Goal: Transaction & Acquisition: Purchase product/service

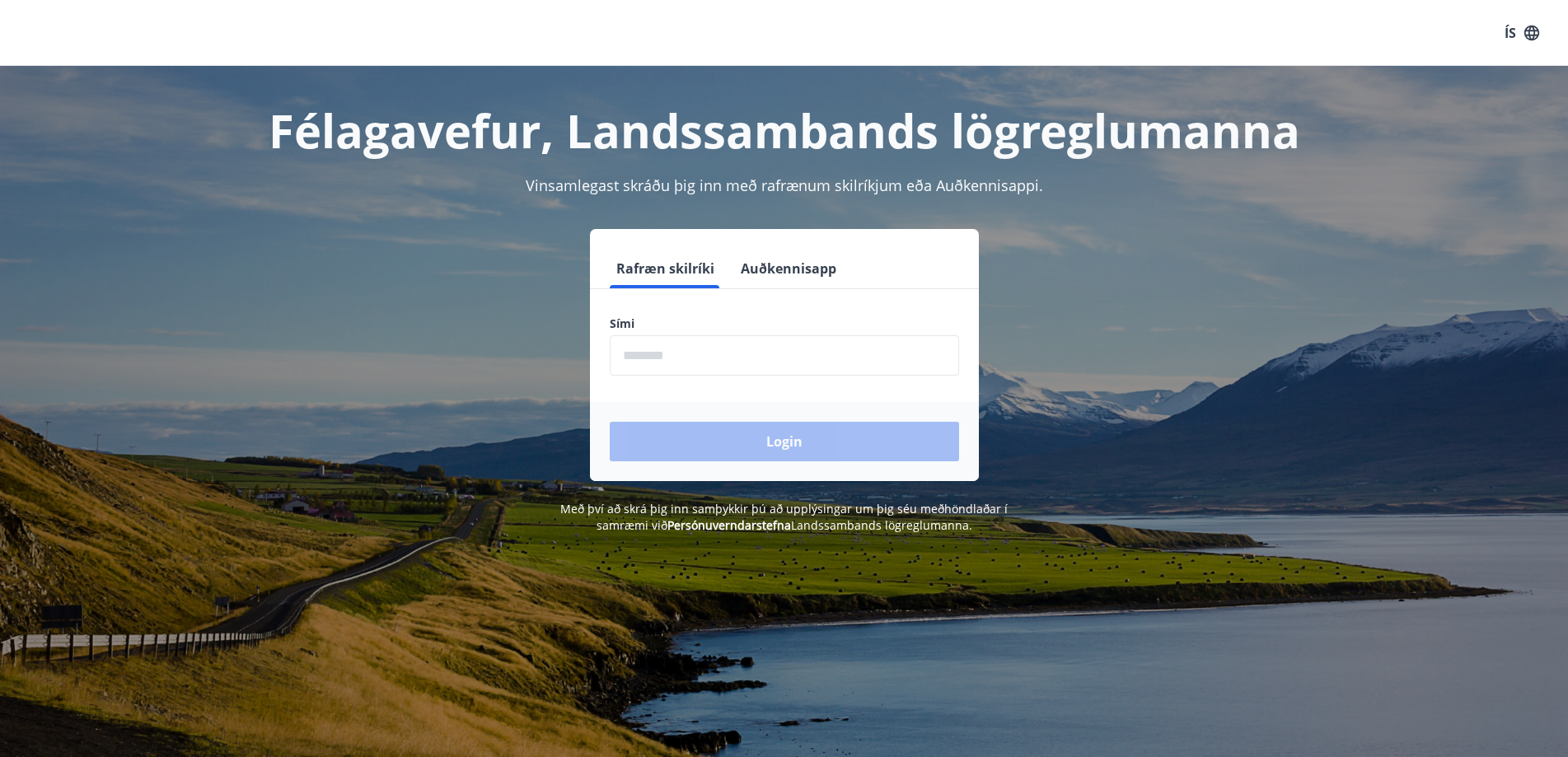
click at [685, 362] on input "phone" at bounding box center [784, 355] width 349 height 40
type input "********"
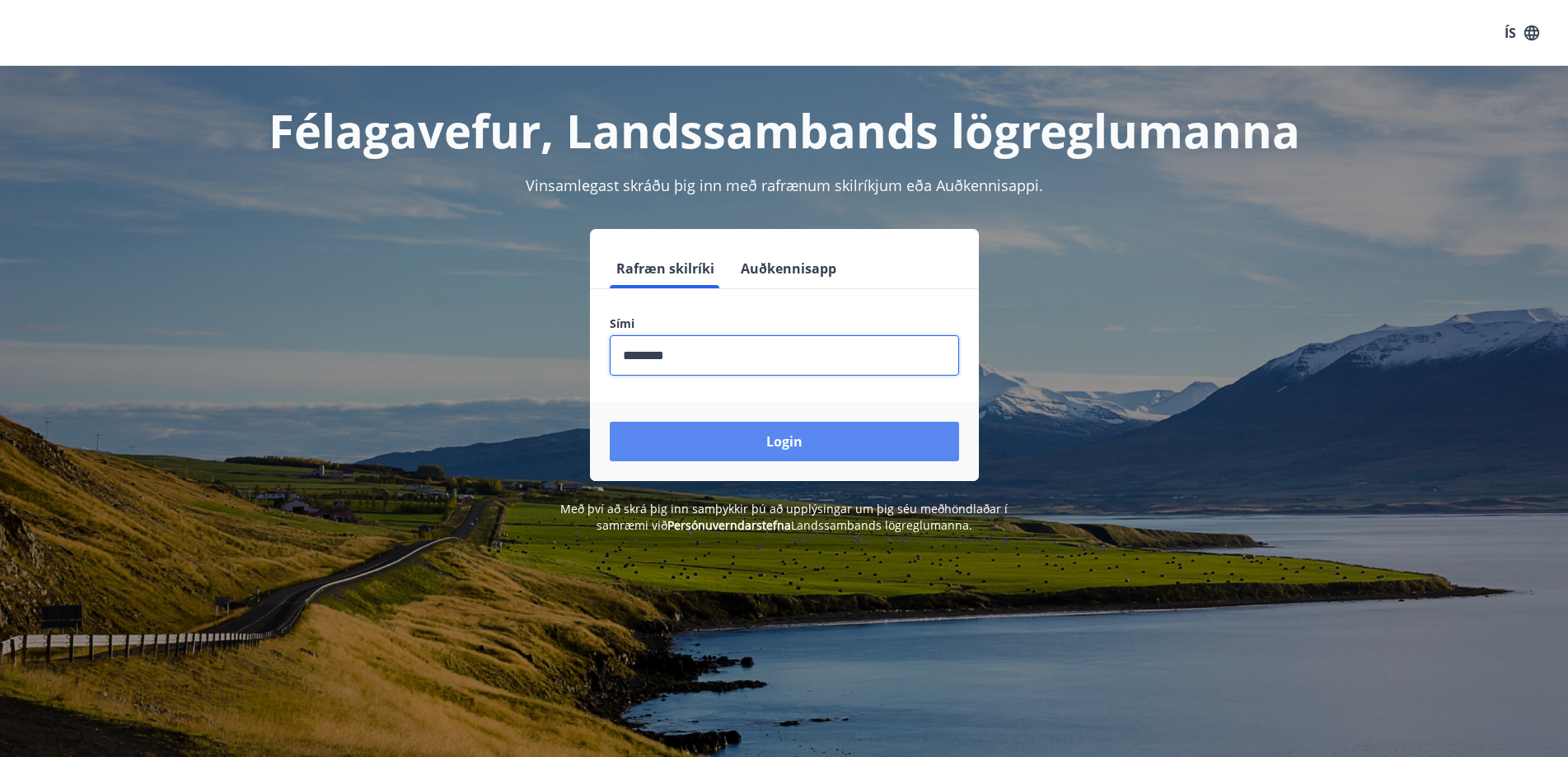
click at [760, 427] on button "Login" at bounding box center [784, 442] width 349 height 40
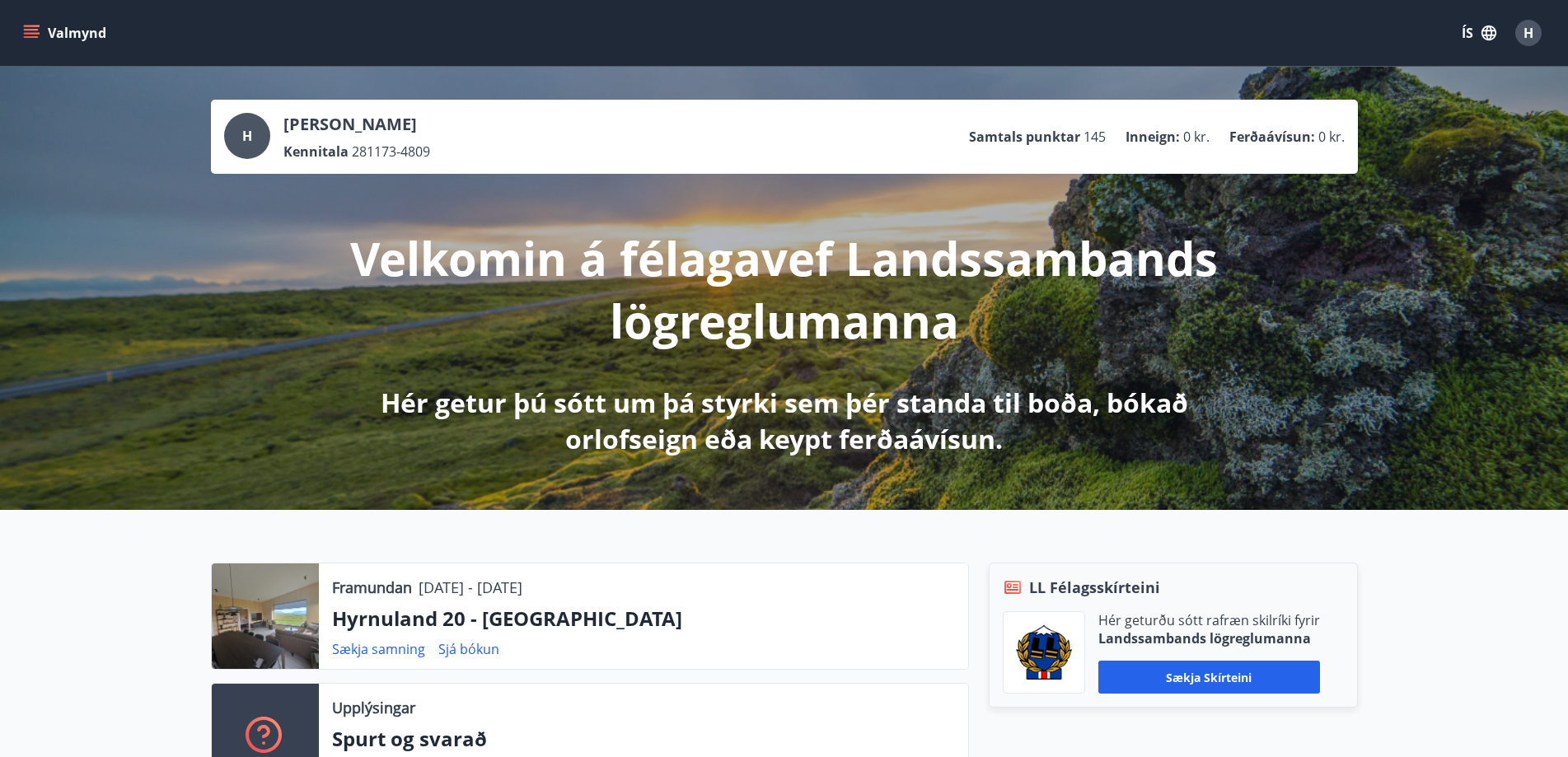
click at [55, 29] on button "Valmynd" at bounding box center [66, 32] width 93 height 29
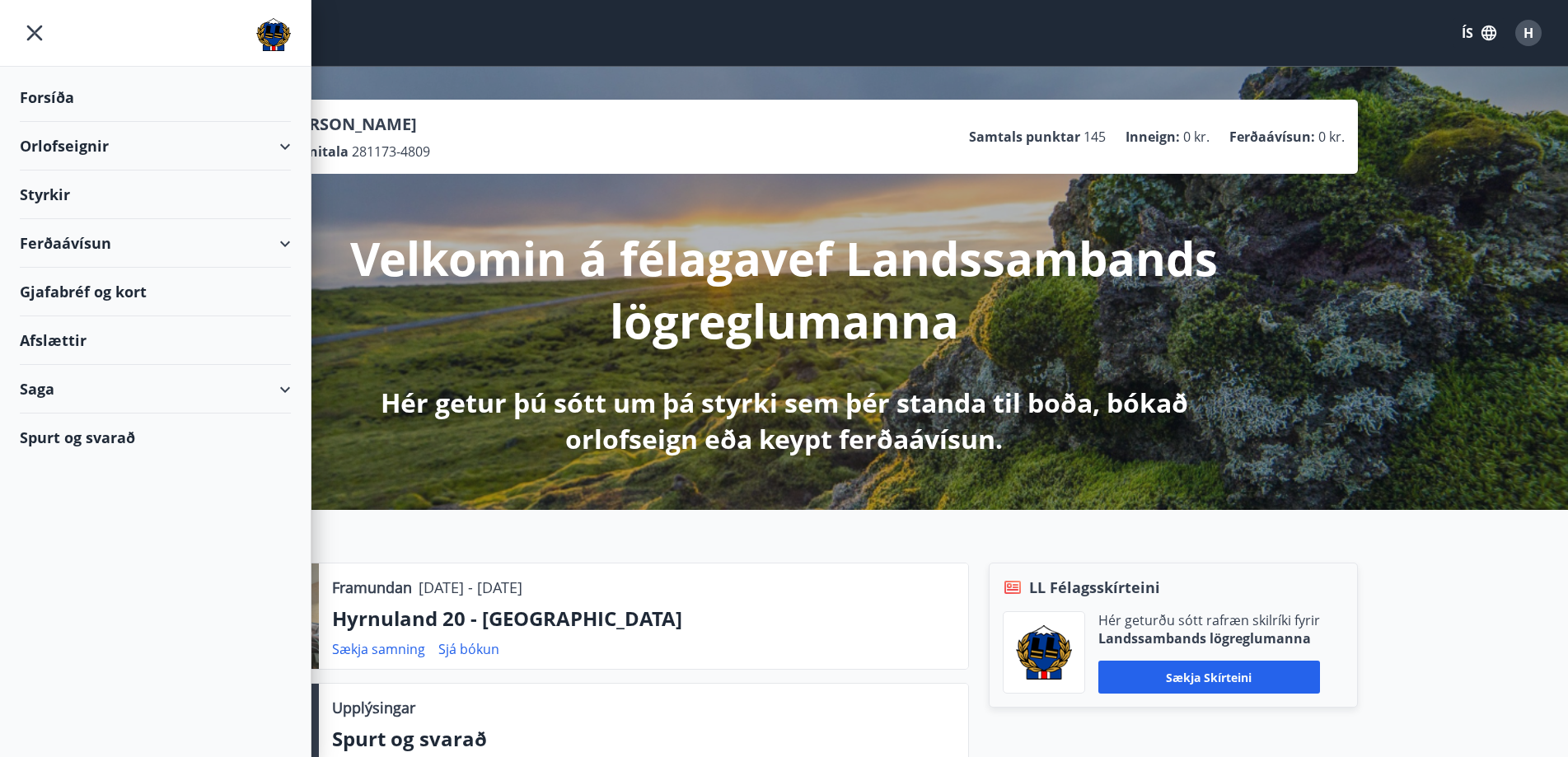
click at [248, 155] on div "Orlofseignir" at bounding box center [155, 146] width 271 height 49
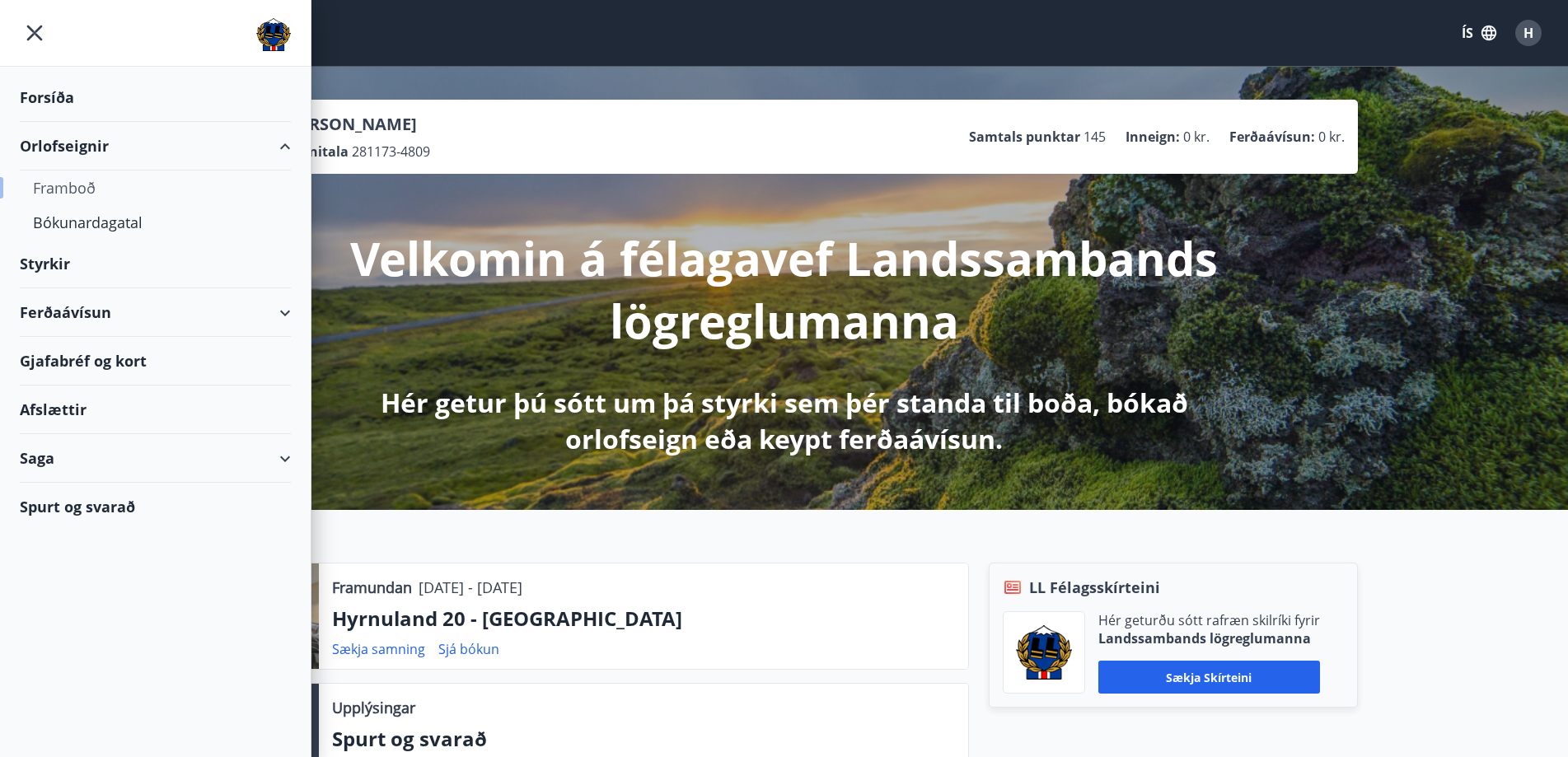
click at [81, 187] on div "Framboð" at bounding box center [155, 187] width 244 height 35
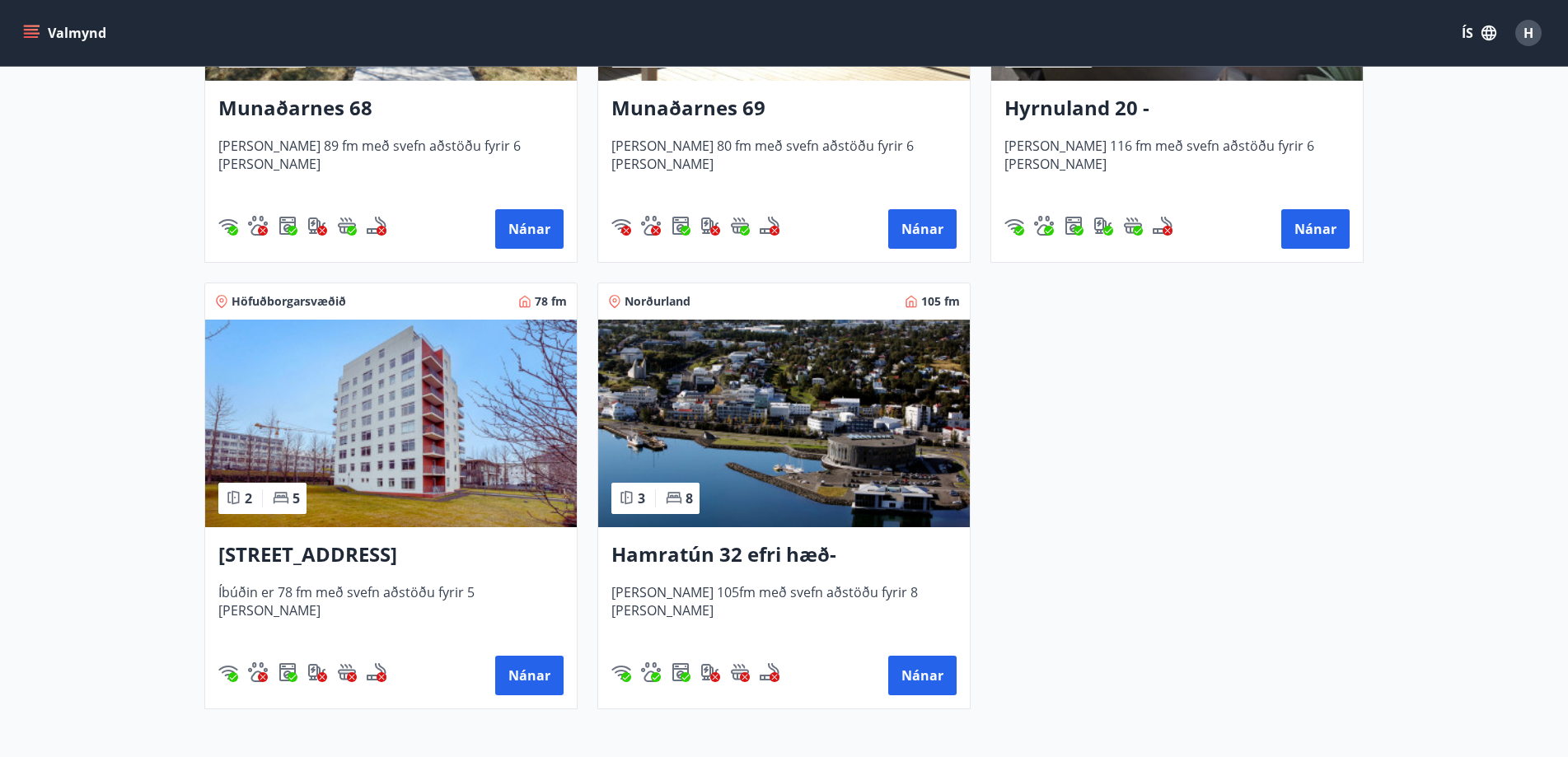
click at [763, 406] on img at bounding box center [784, 424] width 372 height 208
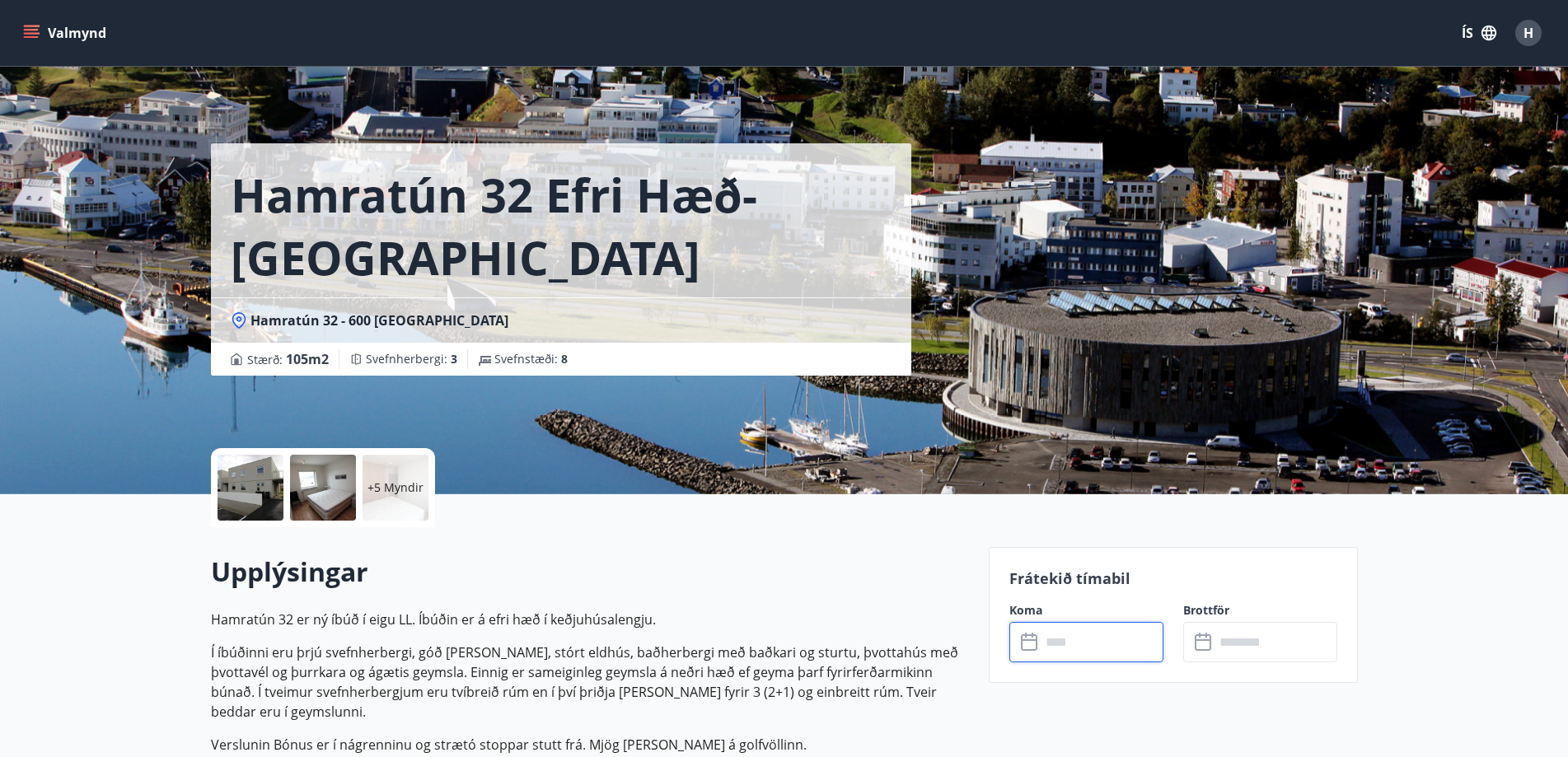
click at [1100, 632] on input "text" at bounding box center [1102, 641] width 123 height 40
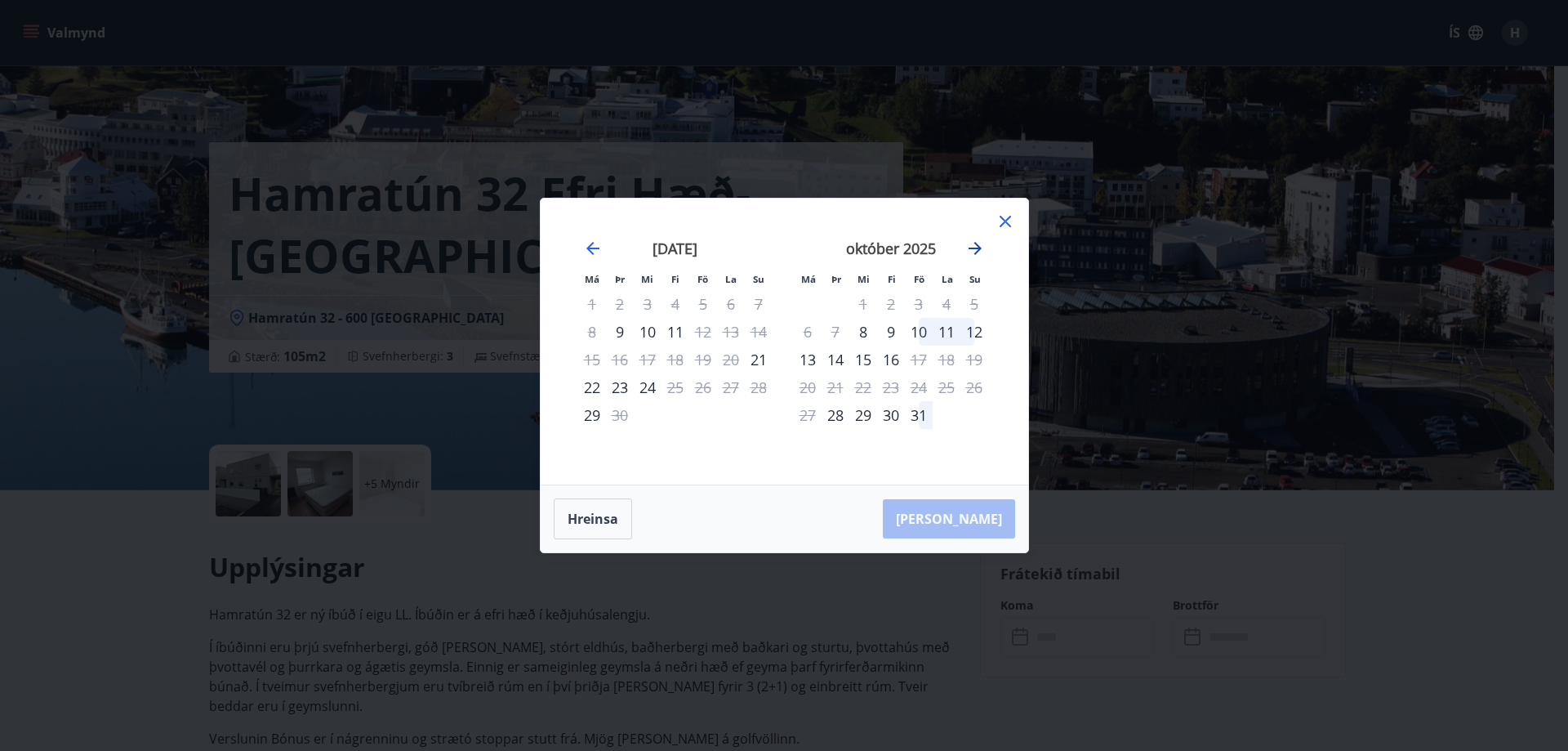
click at [977, 246] on icon "Move forward to switch to the next month." at bounding box center [975, 248] width 13 height 13
click at [971, 244] on icon "Move forward to switch to the next month." at bounding box center [975, 249] width 19 height 19
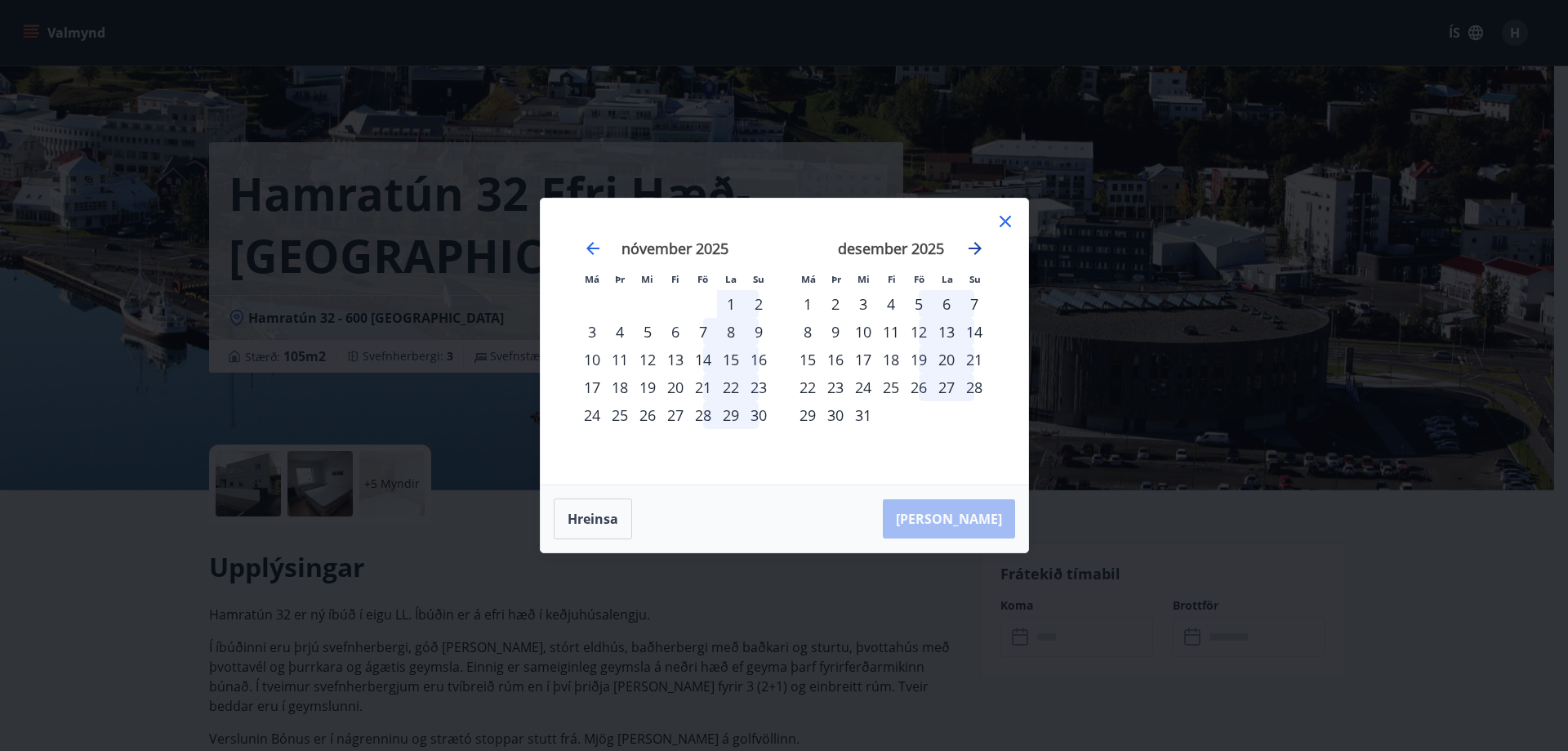
click at [971, 244] on icon "Move forward to switch to the next month." at bounding box center [975, 249] width 19 height 19
click at [590, 247] on icon "Move backward to switch to the previous month." at bounding box center [593, 249] width 19 height 19
click at [1180, 262] on div "Má Þr Mi Fi Fö La Su Má Þr Mi Fi Fö La Su [DATE] 1 2 3 4 5 6 7 8 9 10 11 12 13 …" at bounding box center [784, 376] width 1568 height 751
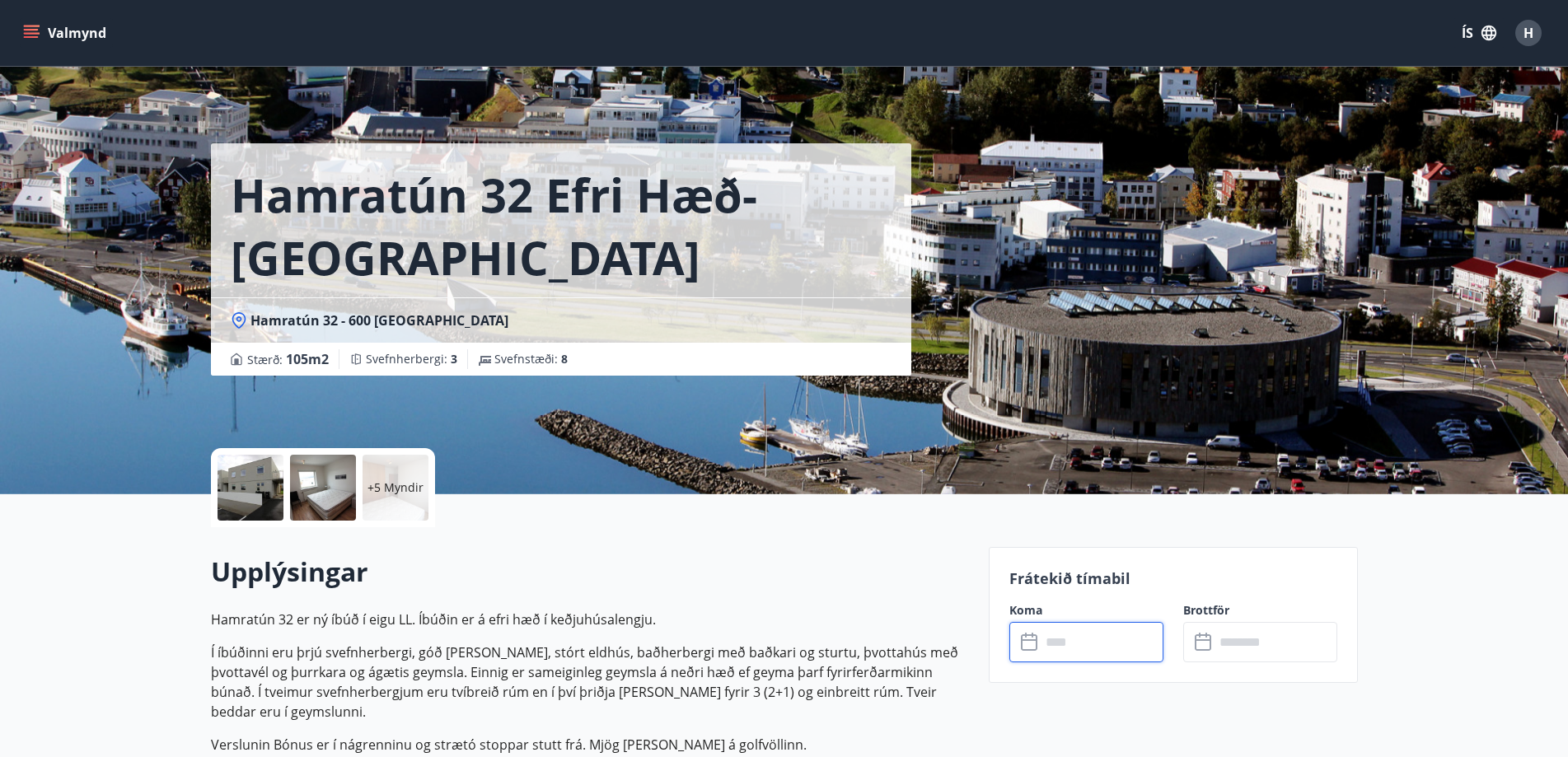
click at [34, 21] on button "Valmynd" at bounding box center [66, 32] width 93 height 29
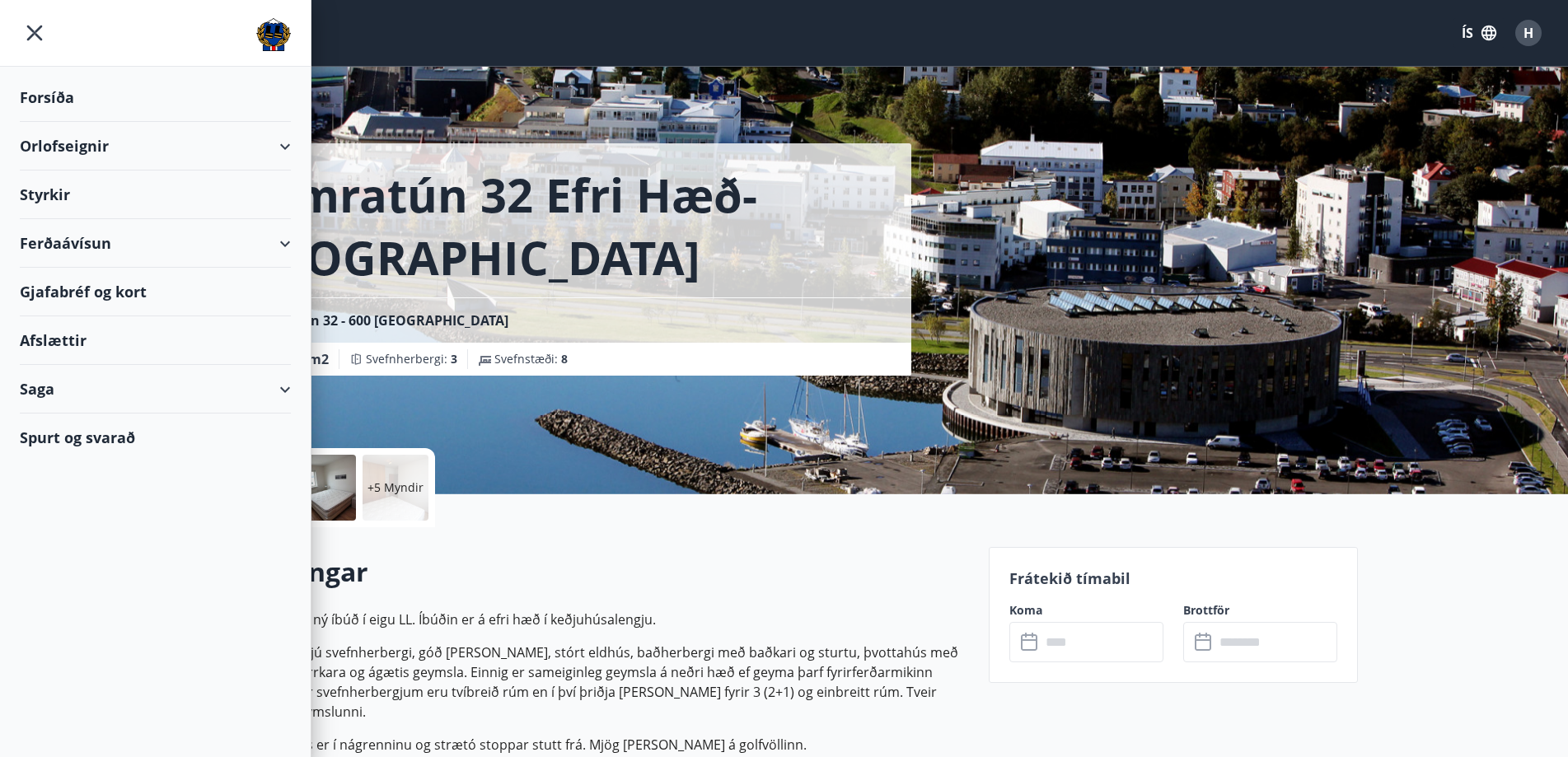
click at [78, 345] on div "Afslættir" at bounding box center [155, 340] width 271 height 49
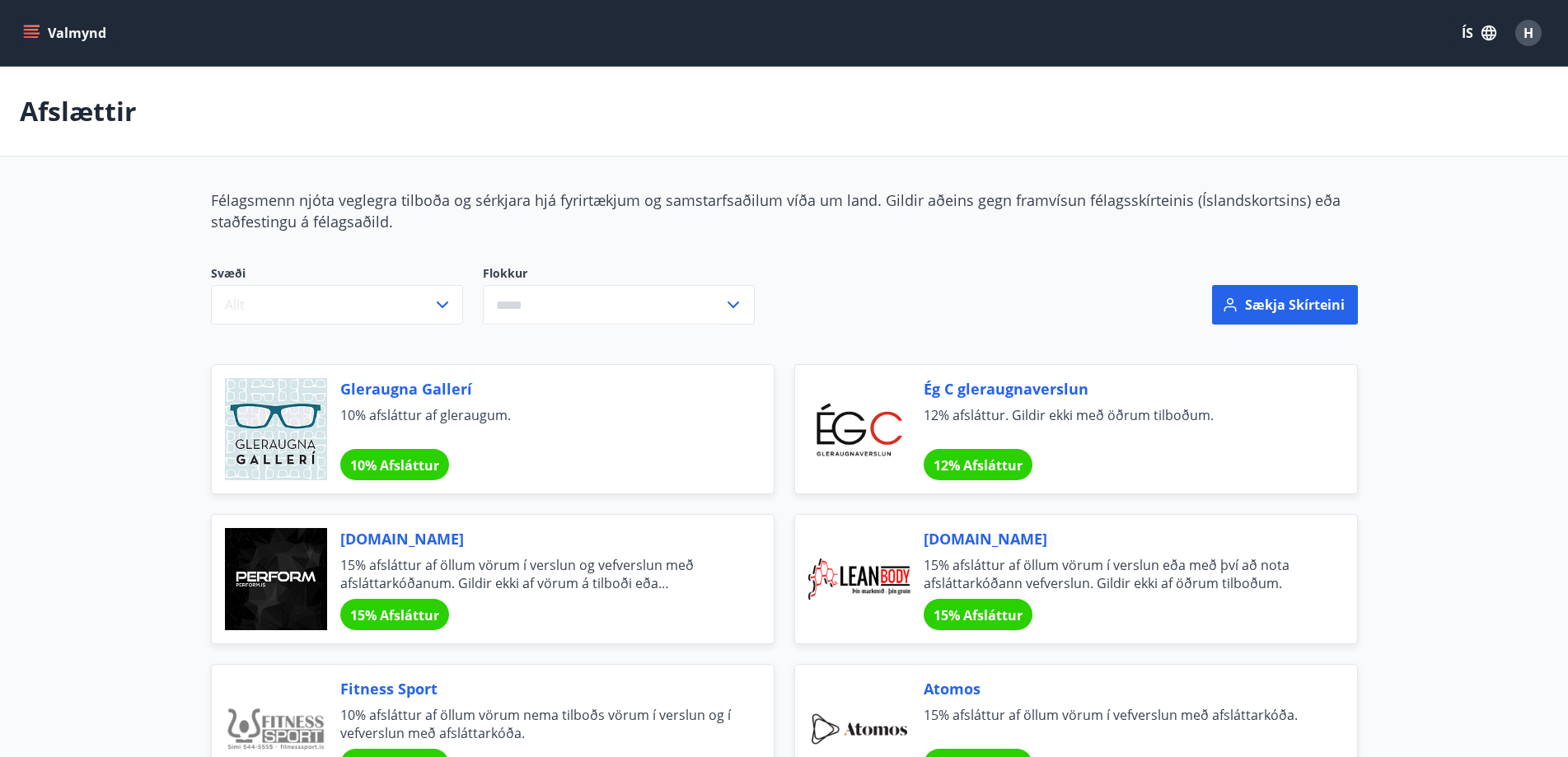
click at [35, 46] on button "Valmynd" at bounding box center [66, 32] width 93 height 29
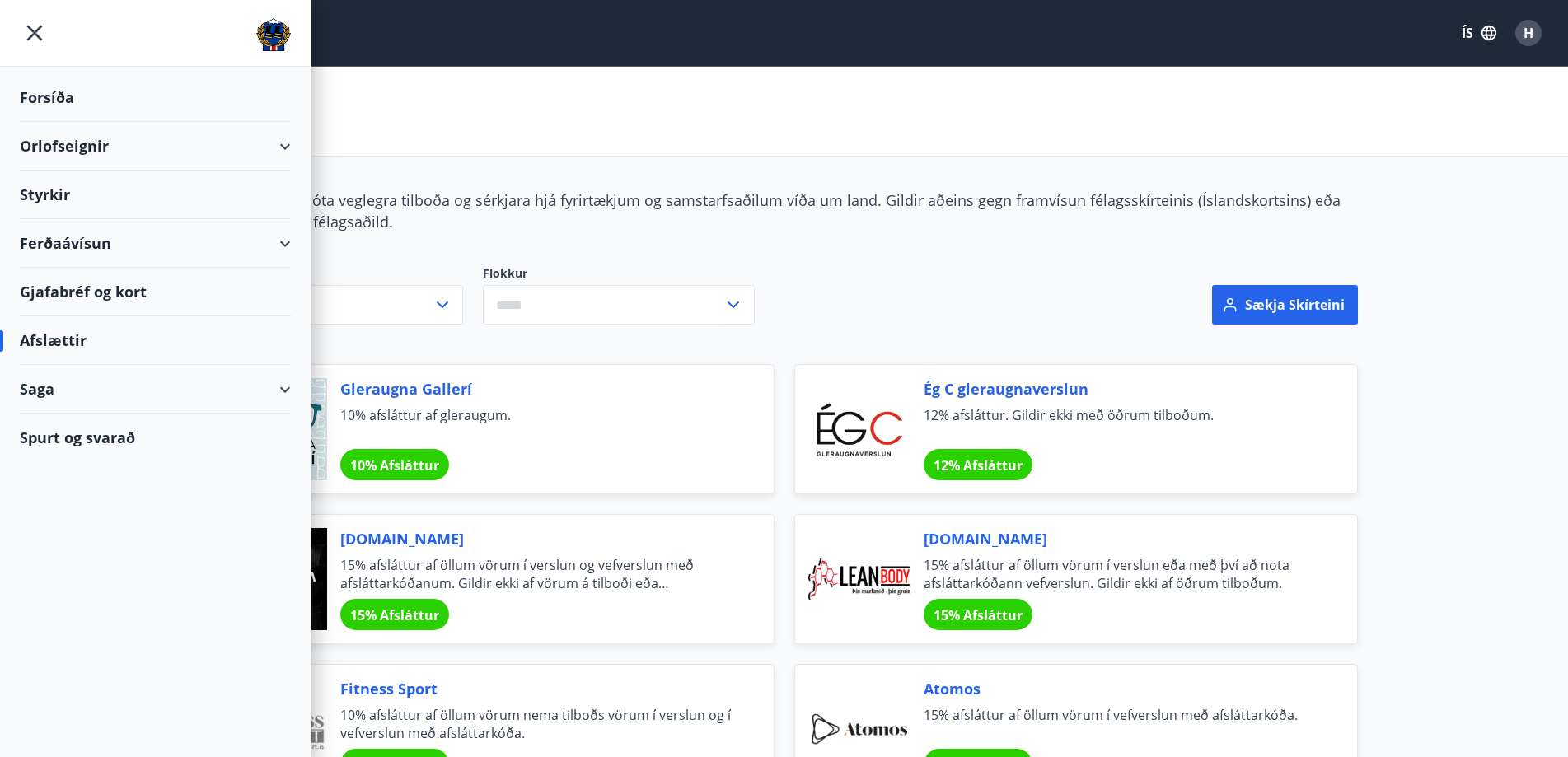
click at [236, 243] on div "Ferðaávísun" at bounding box center [155, 243] width 271 height 49
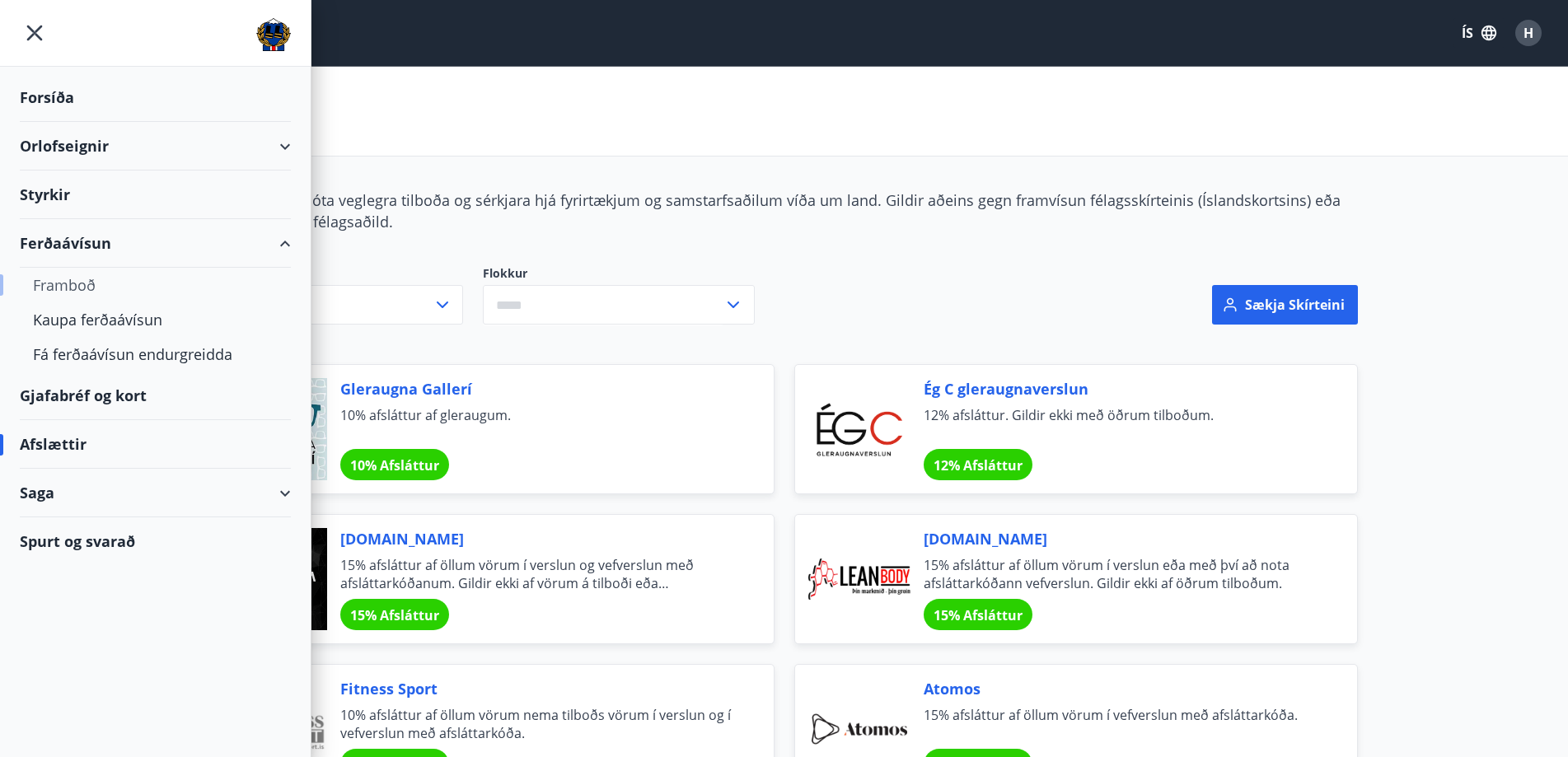
click at [51, 282] on div "Framboð" at bounding box center [155, 284] width 244 height 35
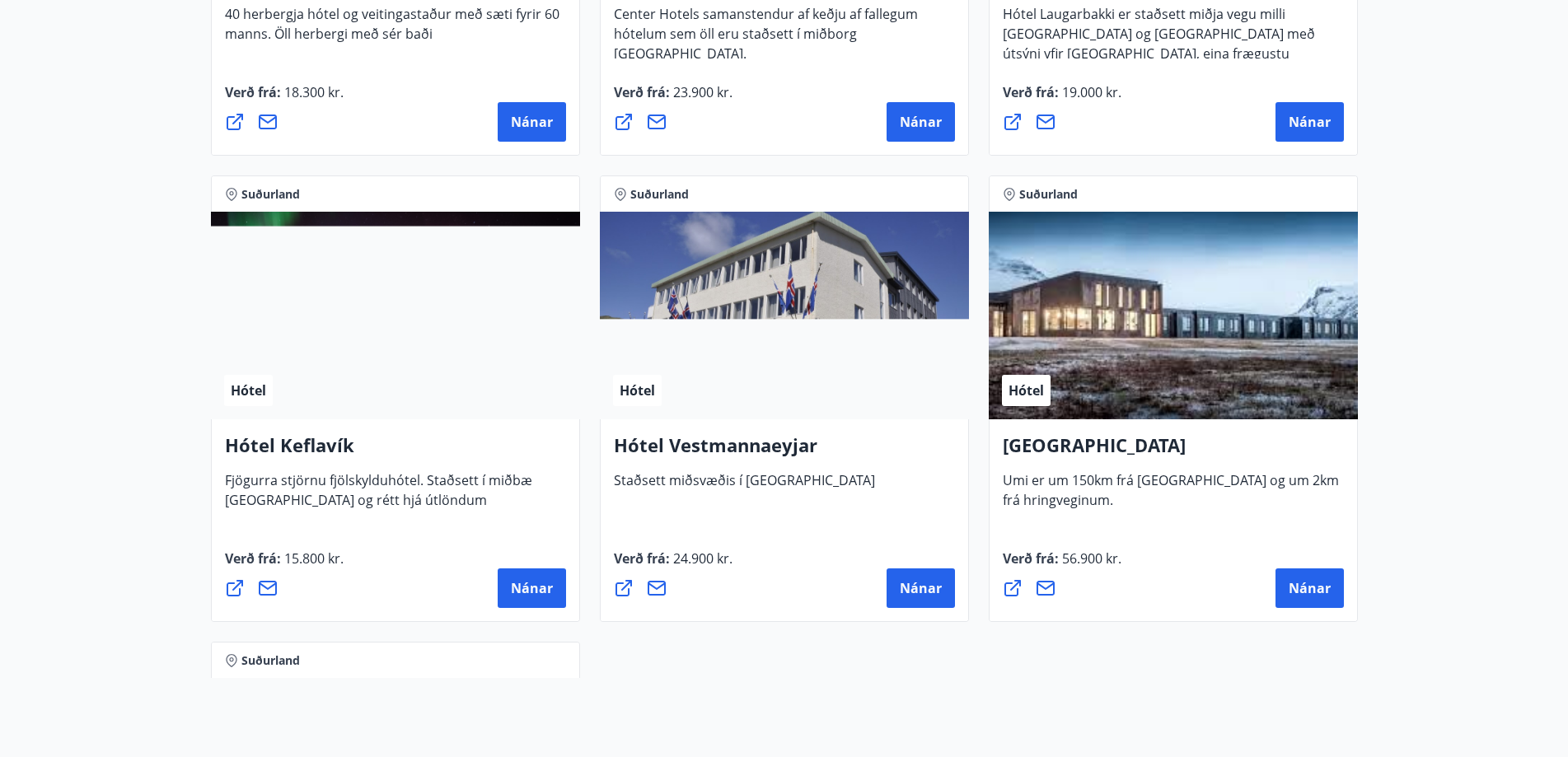
scroll to position [3871, 0]
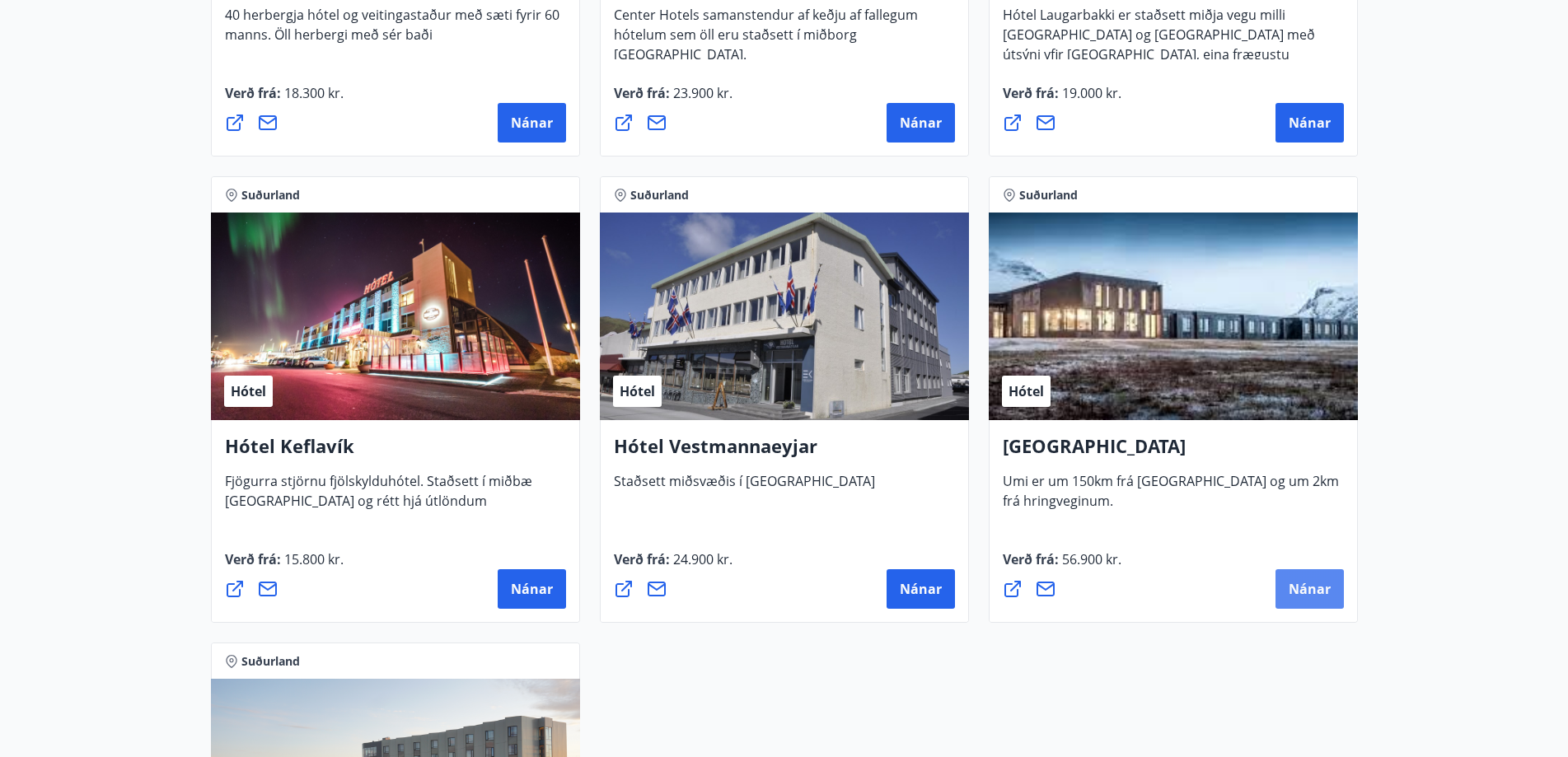
click at [1299, 586] on span "Nánar" at bounding box center [1309, 589] width 42 height 18
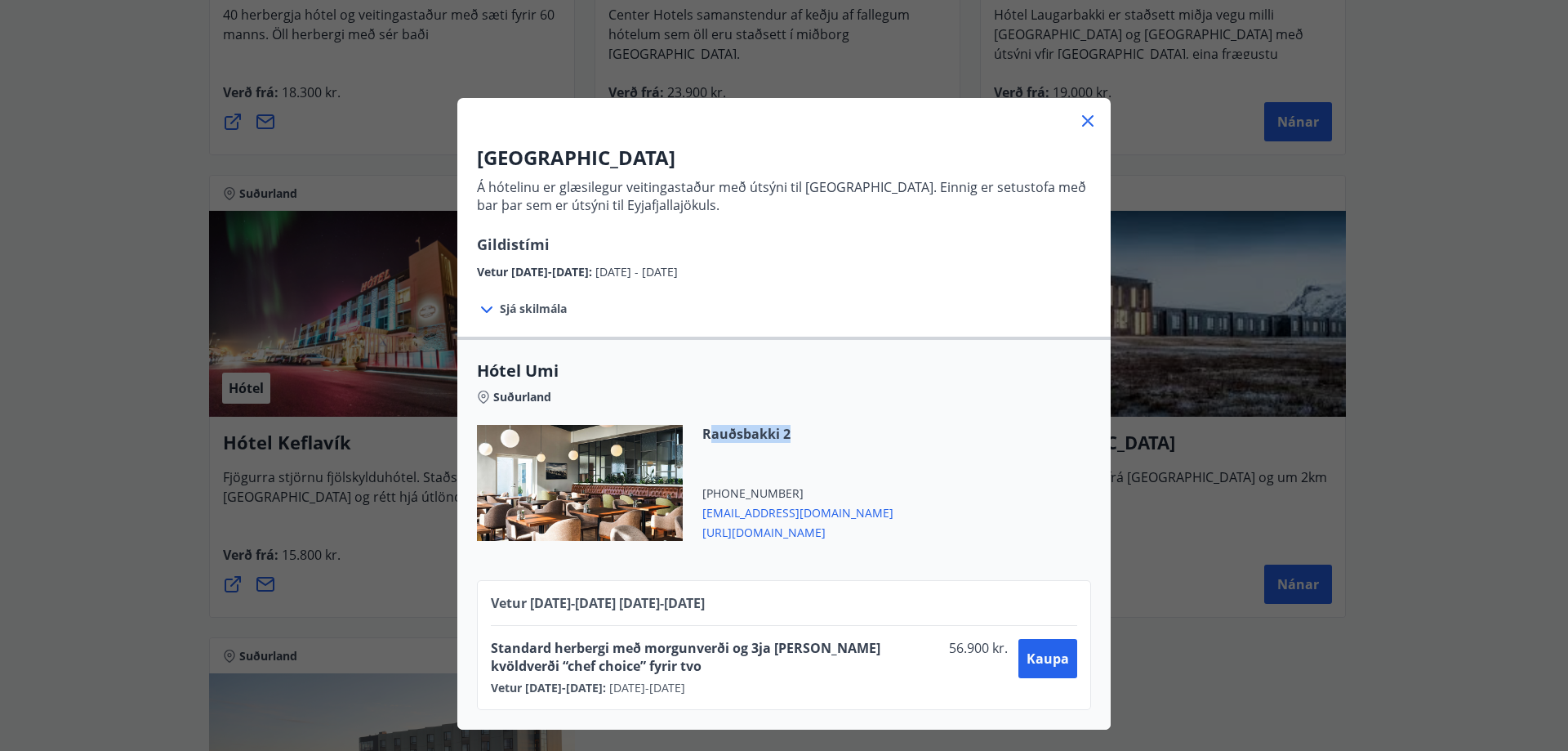
drag, startPoint x: 701, startPoint y: 436, endPoint x: 780, endPoint y: 434, distance: 79.0
click at [780, 434] on span "Rauðsbakki 2" at bounding box center [797, 434] width 191 height 18
click at [753, 457] on div "Rauðsbakki 2 [PHONE_NUMBER] [EMAIL_ADDRESS][DOMAIN_NAME] [URL][DOMAIN_NAME]" at bounding box center [788, 483] width 211 height 116
drag, startPoint x: 698, startPoint y: 430, endPoint x: 779, endPoint y: 430, distance: 81.0
click at [781, 429] on span "Rauðsbakki 2" at bounding box center [797, 434] width 191 height 18
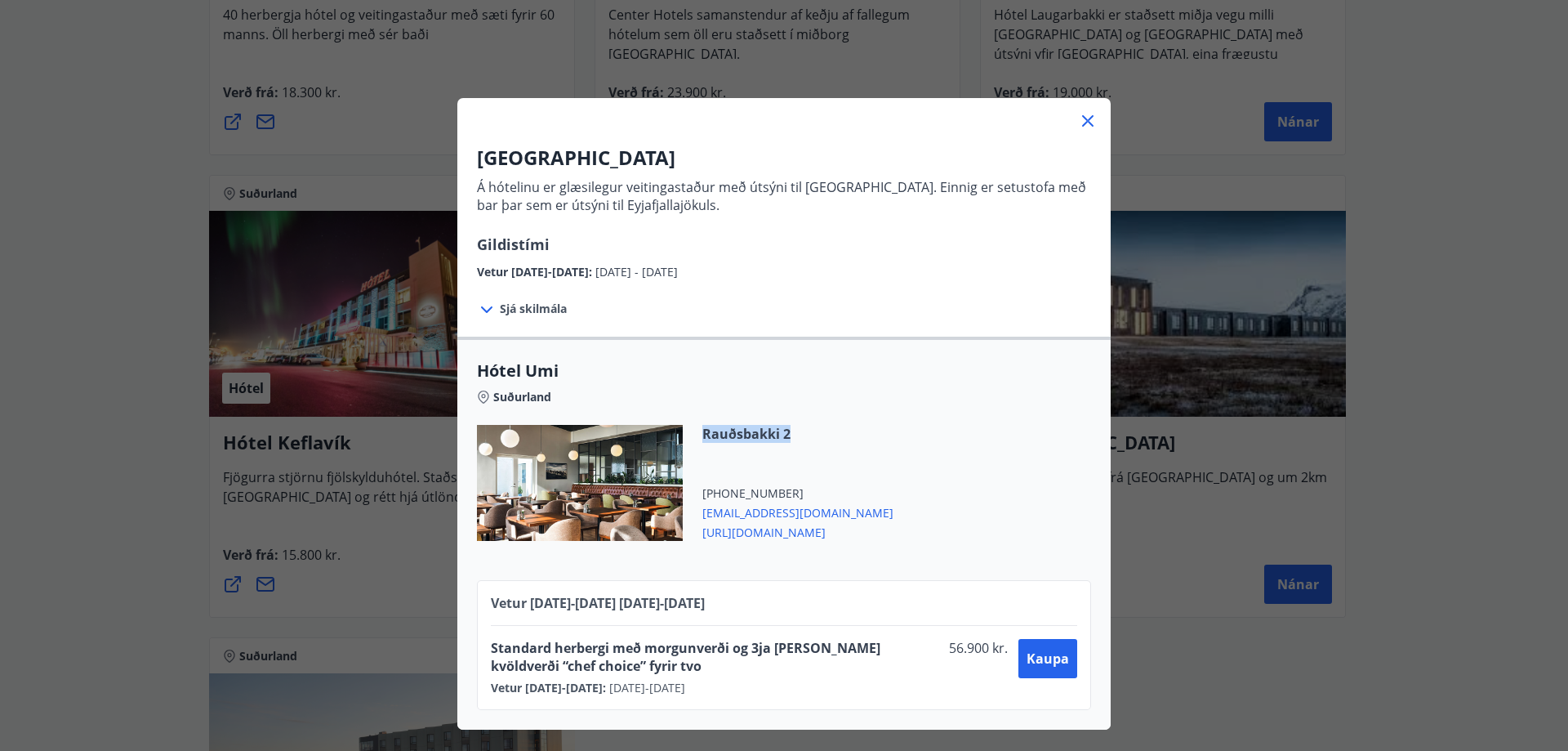
copy span "Rauðsbakki 2"
click at [768, 531] on span "[URL][DOMAIN_NAME]" at bounding box center [797, 531] width 191 height 19
click at [1082, 122] on icon at bounding box center [1087, 121] width 11 height 11
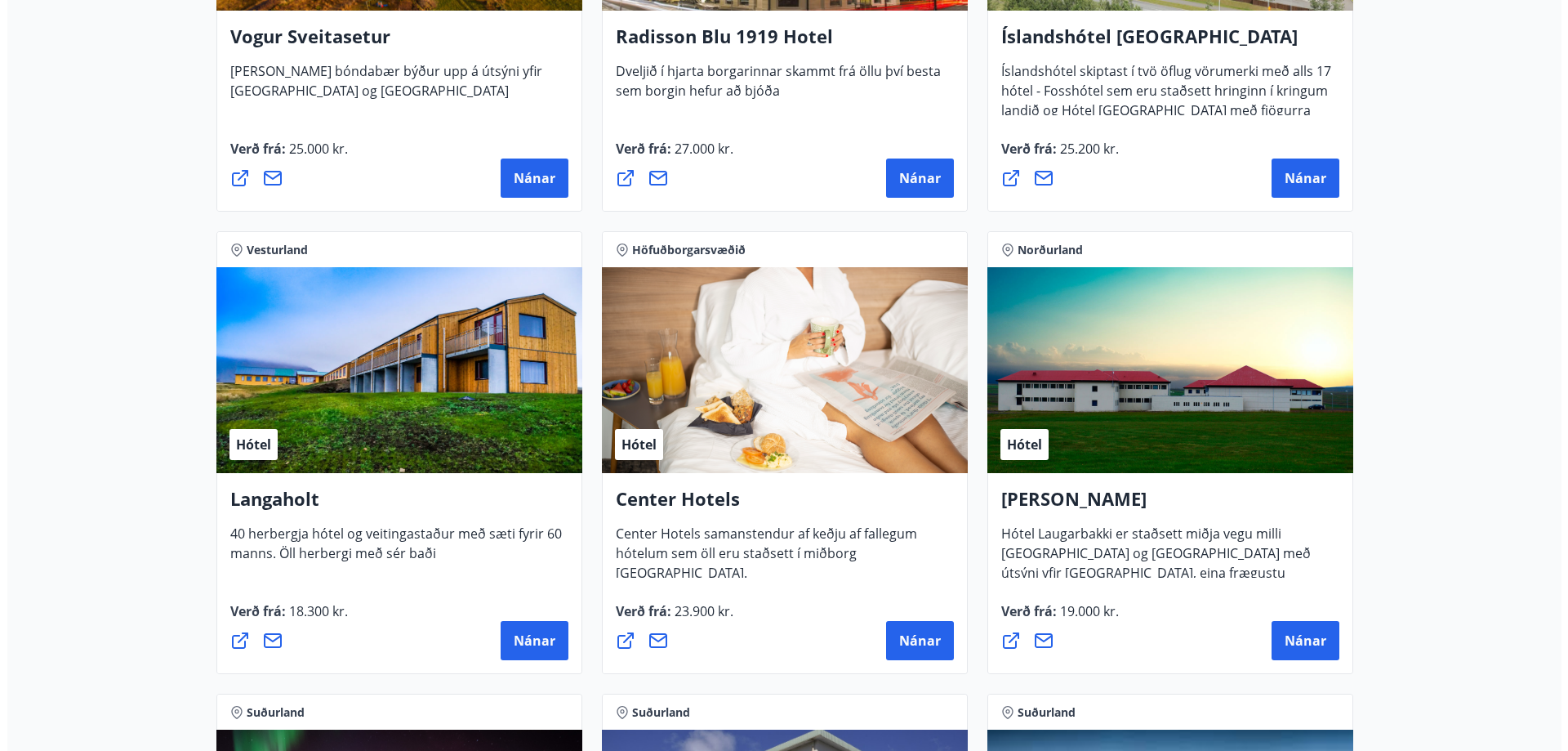
scroll to position [3350, 0]
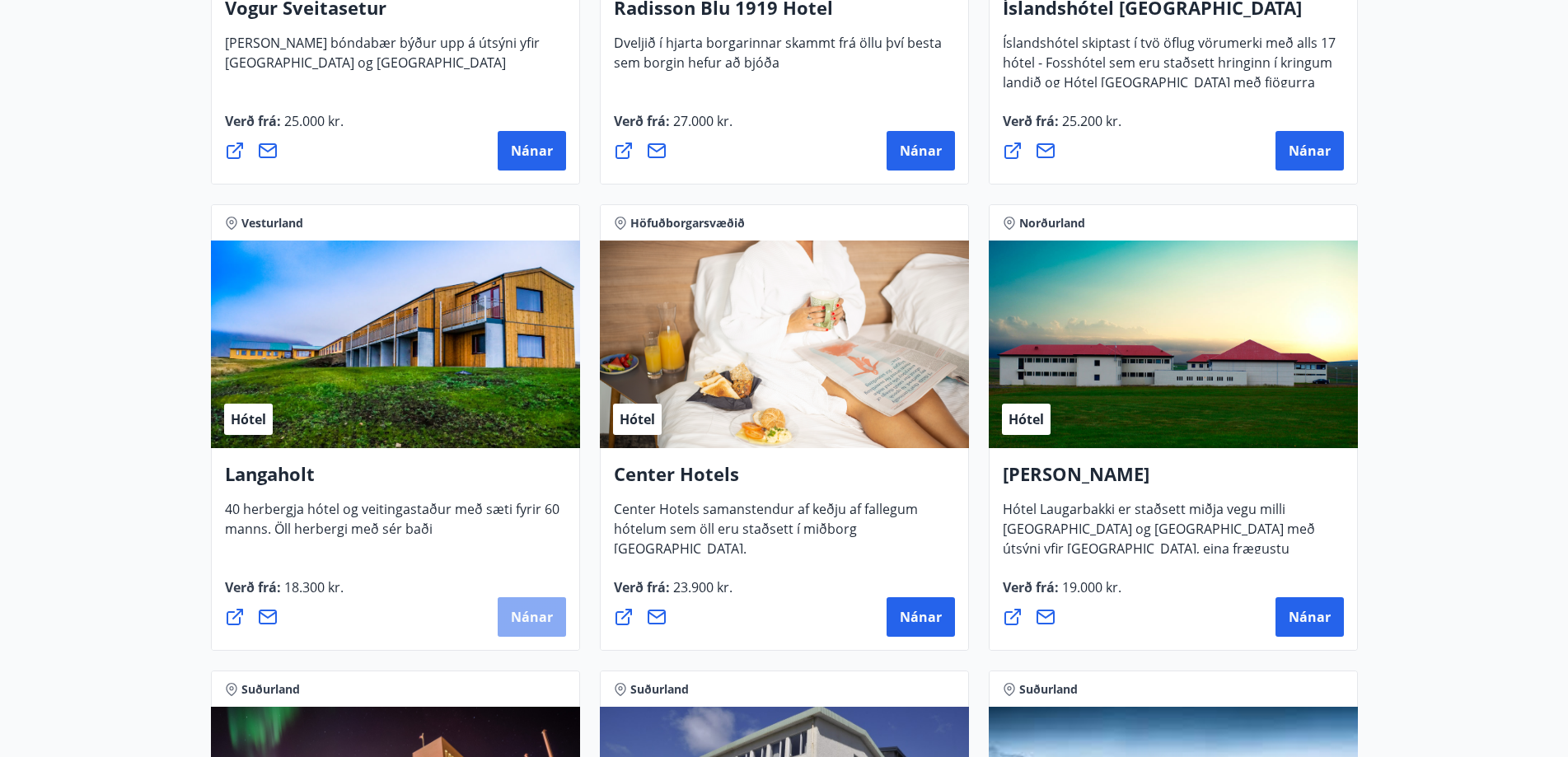
click at [517, 613] on span "Nánar" at bounding box center [532, 617] width 42 height 18
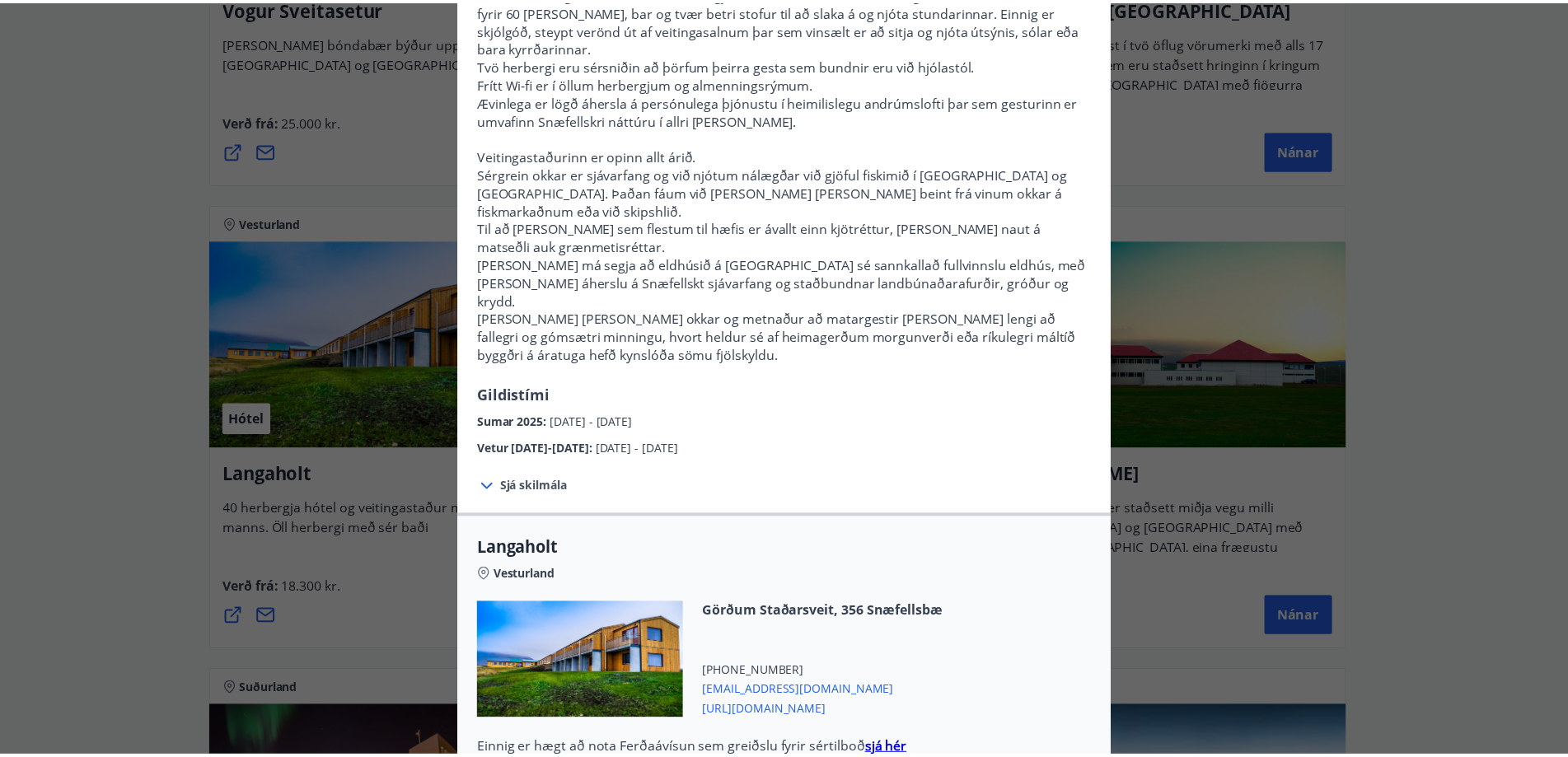
scroll to position [247, 0]
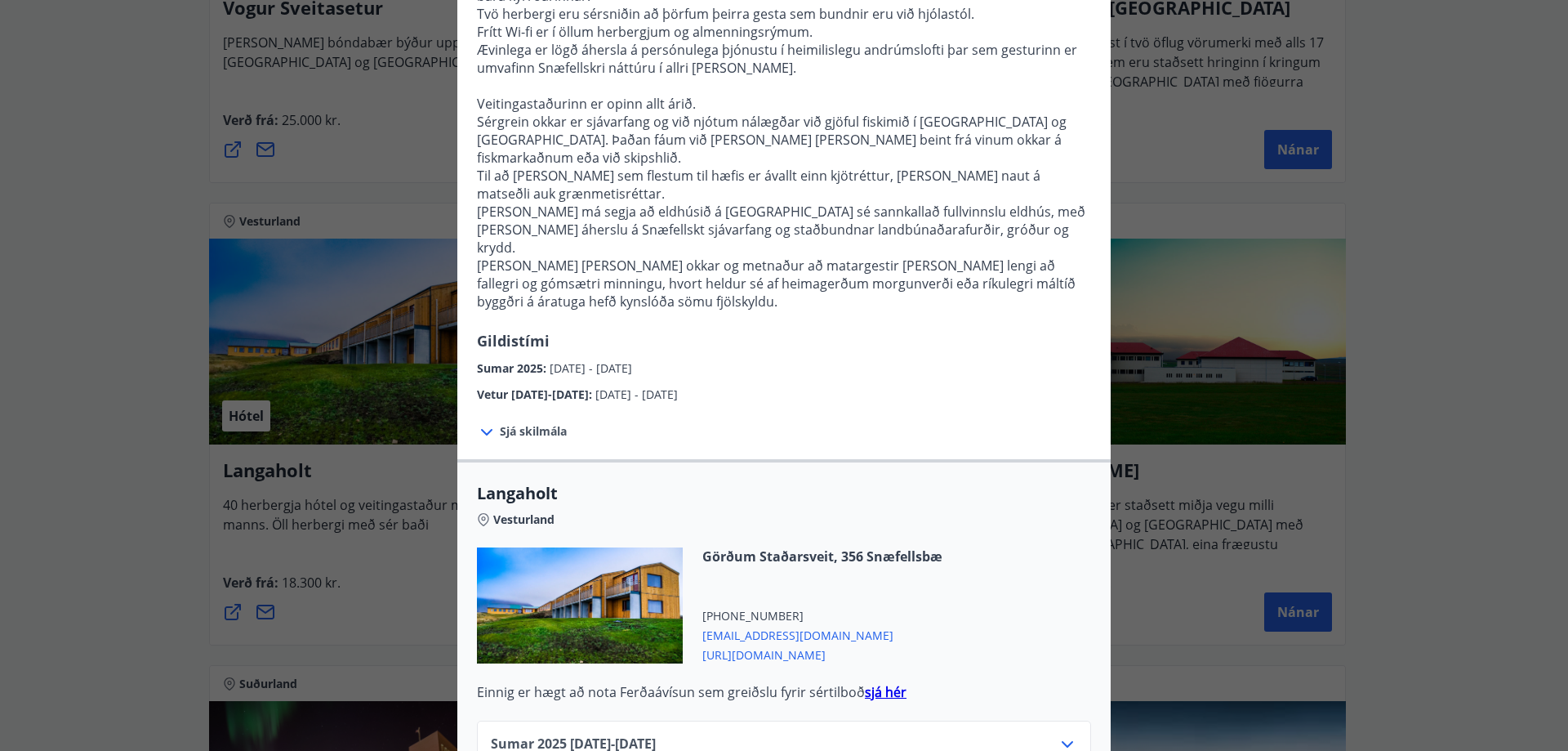
click at [1, 430] on div "Langaholt Gistihúsið [GEOGRAPHIC_DATA] er búið 40 herbergjum, öllum með sér bað…" at bounding box center [784, 130] width 1568 height 751
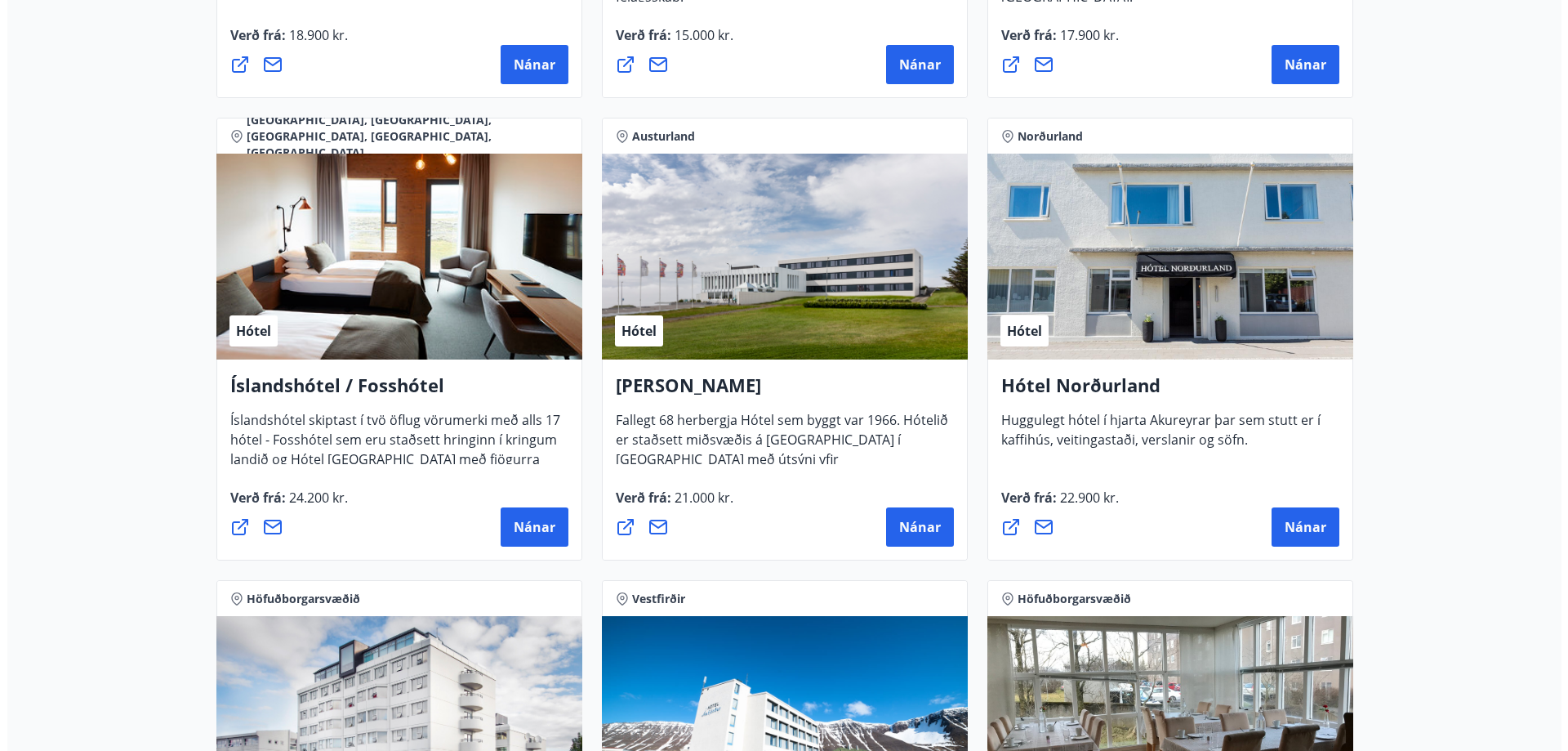
scroll to position [2043, 0]
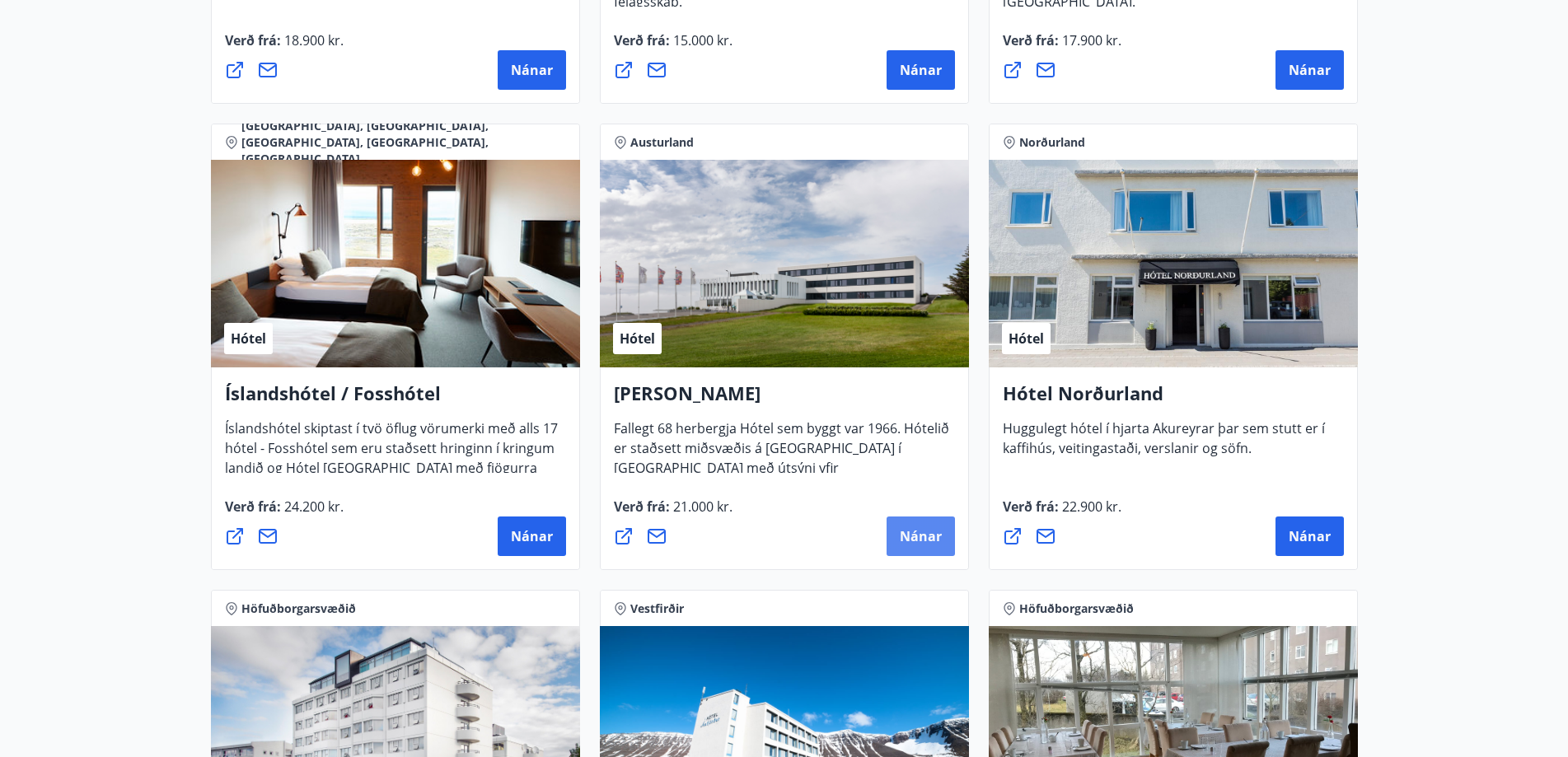
click at [906, 526] on button "Nánar" at bounding box center [921, 536] width 68 height 40
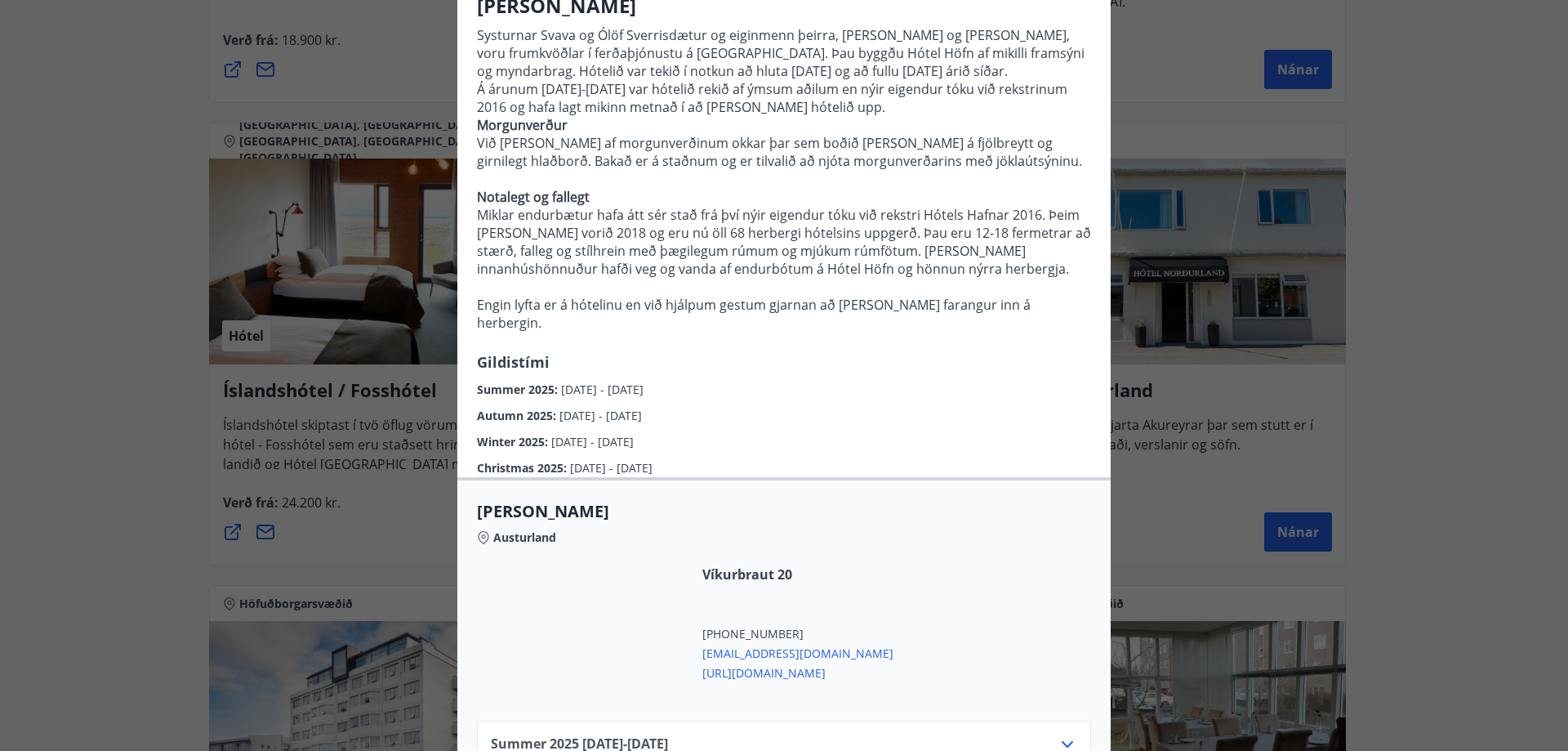
scroll to position [163, 0]
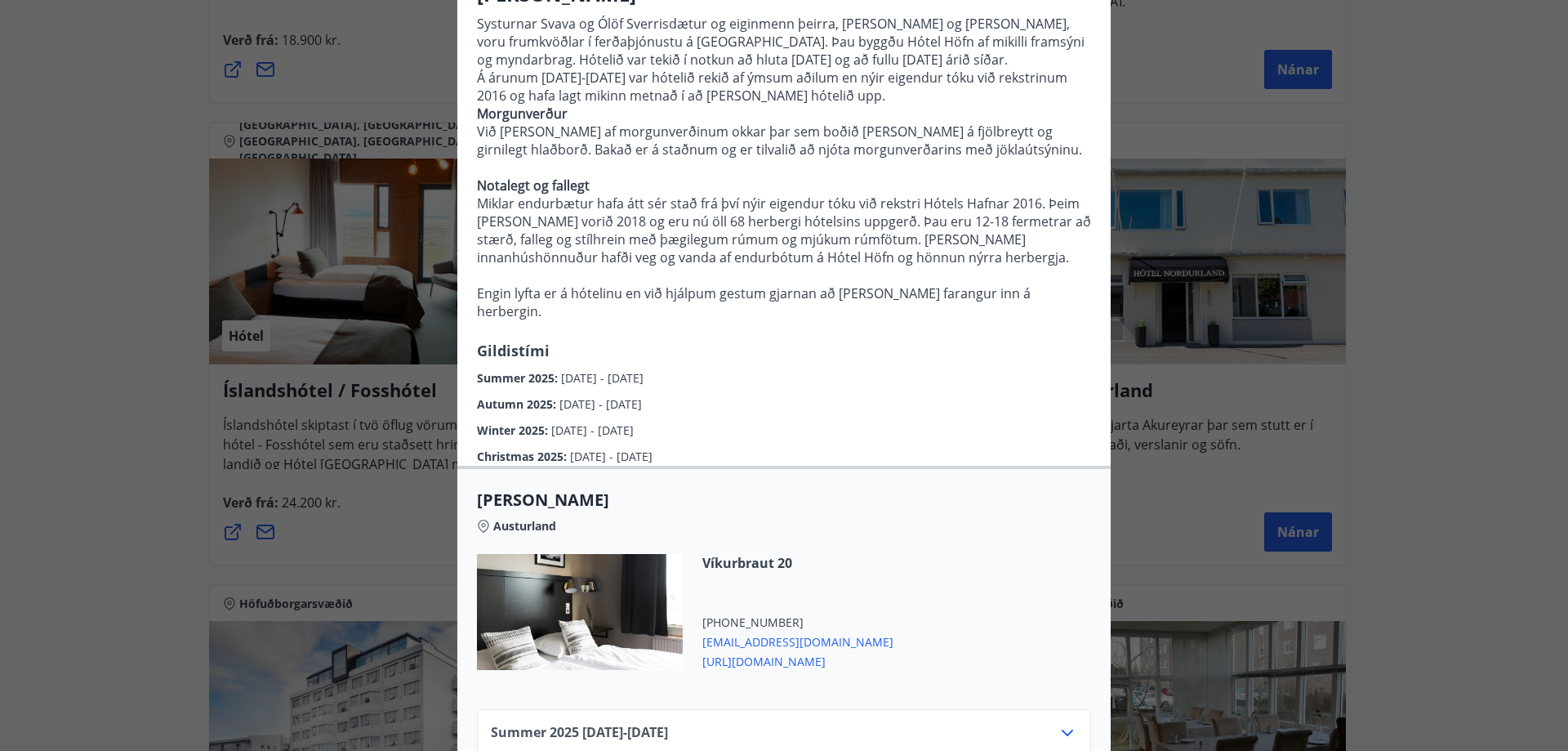
click at [786, 662] on span "[URL][DOMAIN_NAME]" at bounding box center [797, 660] width 191 height 19
click at [745, 599] on div "Víkurbraut 20 [PHONE_NUMBER] [EMAIL_ADDRESS][DOMAIN_NAME] [URL][DOMAIN_NAME]" at bounding box center [788, 613] width 211 height 116
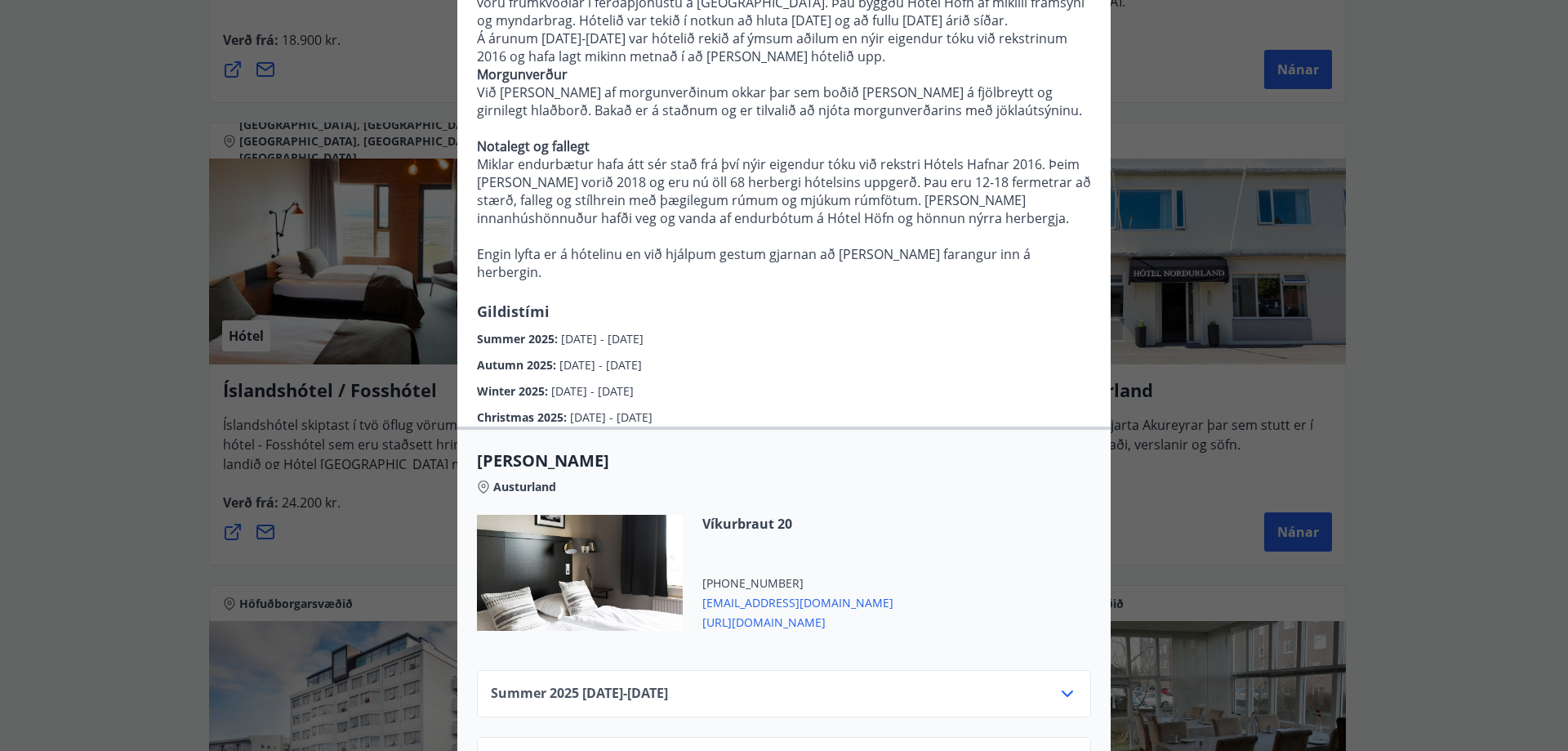
scroll to position [404, 0]
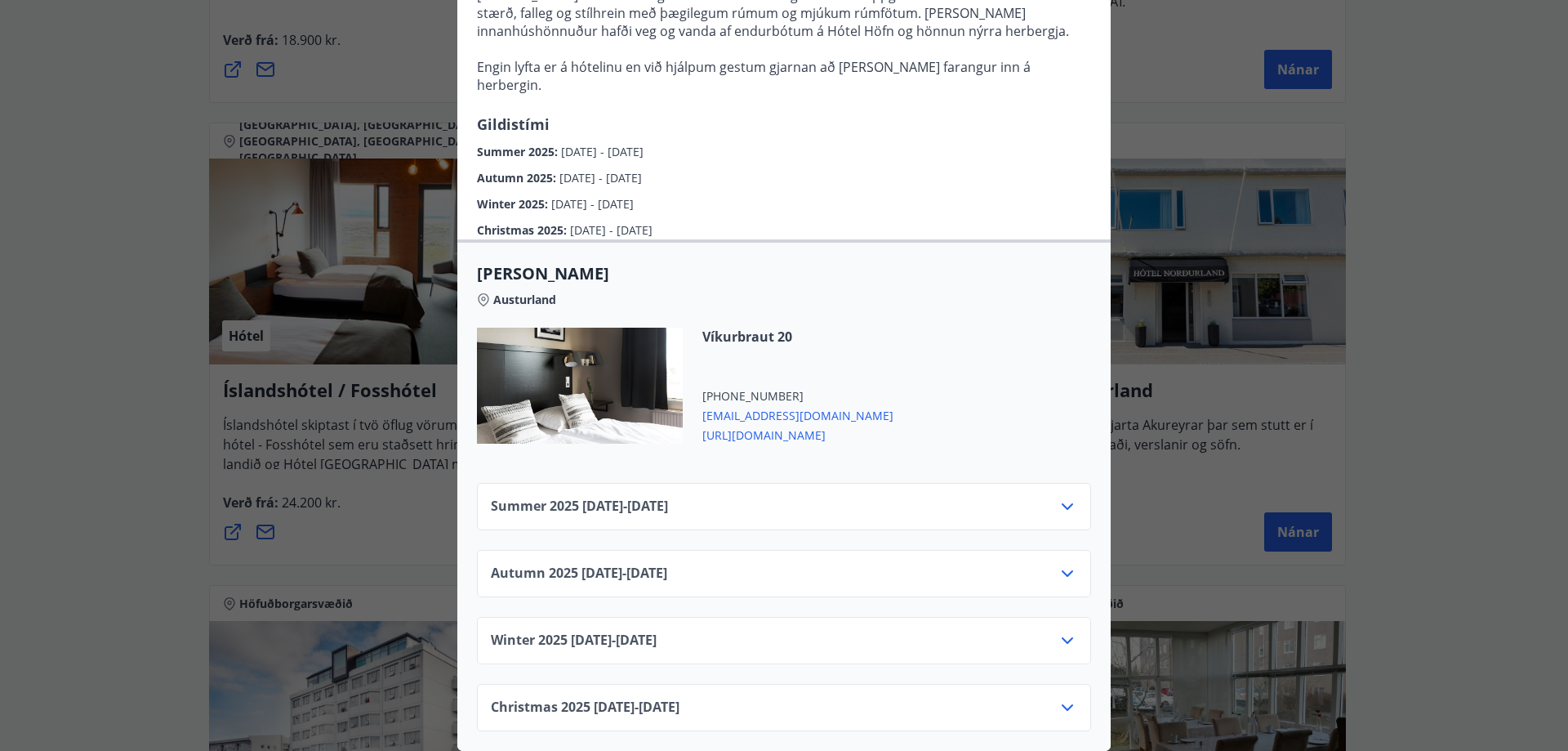
click at [1059, 564] on icon at bounding box center [1068, 574] width 19 height 19
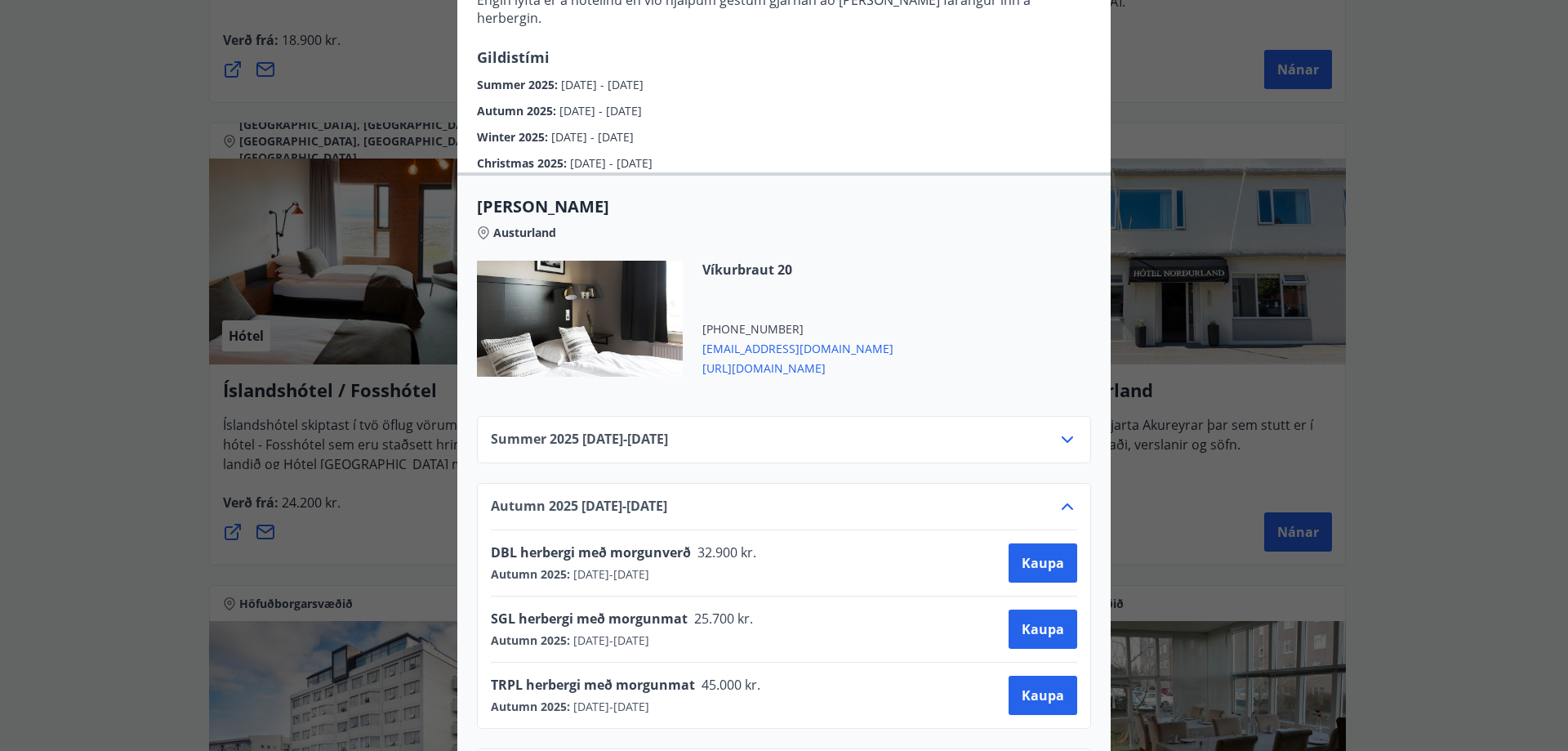
scroll to position [486, 0]
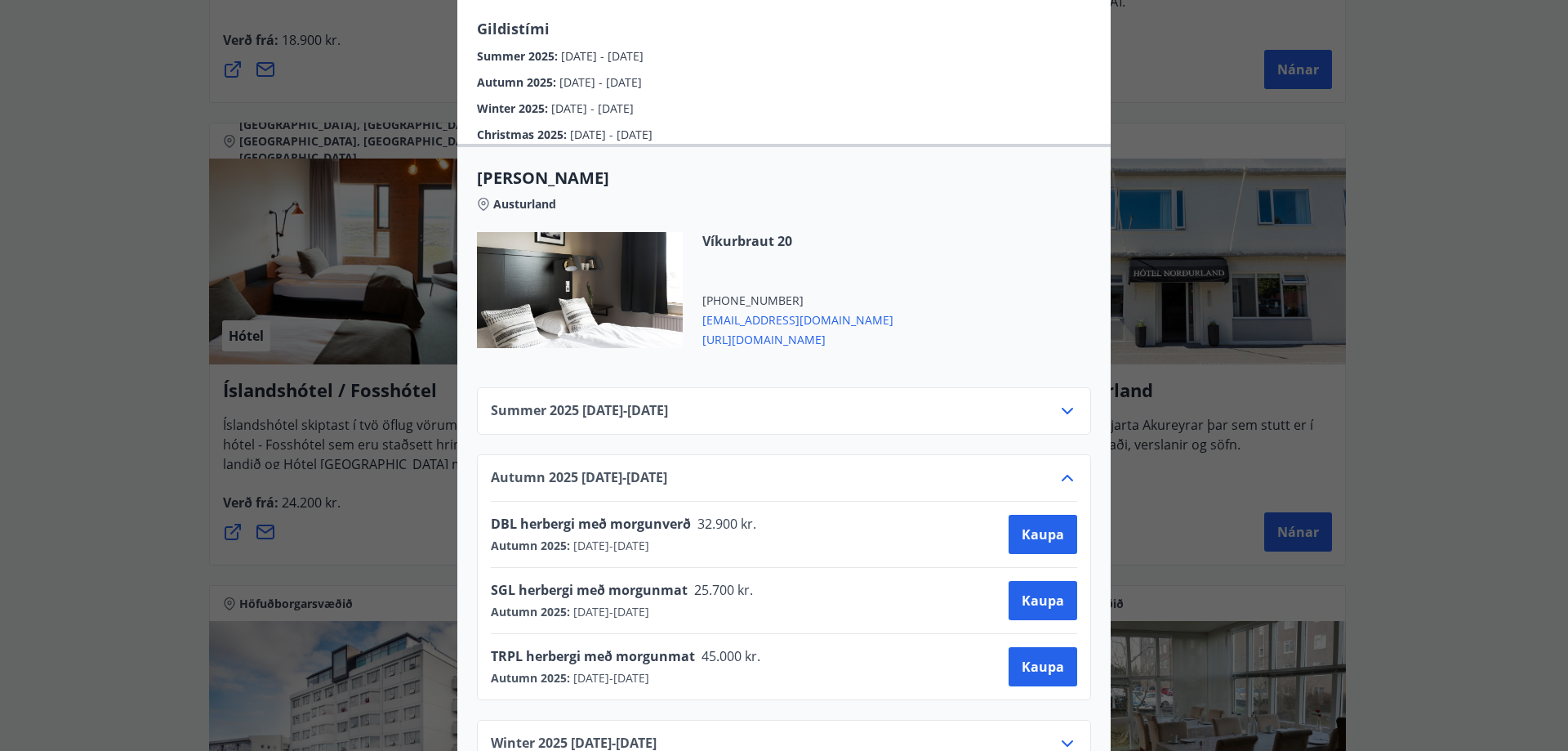
click at [373, 494] on div "Hótel Höfn Systurnar Svava og Ólöf Sverrisdætur og eiginmenn þeirra, [PERSON_NA…" at bounding box center [784, 376] width 1568 height 751
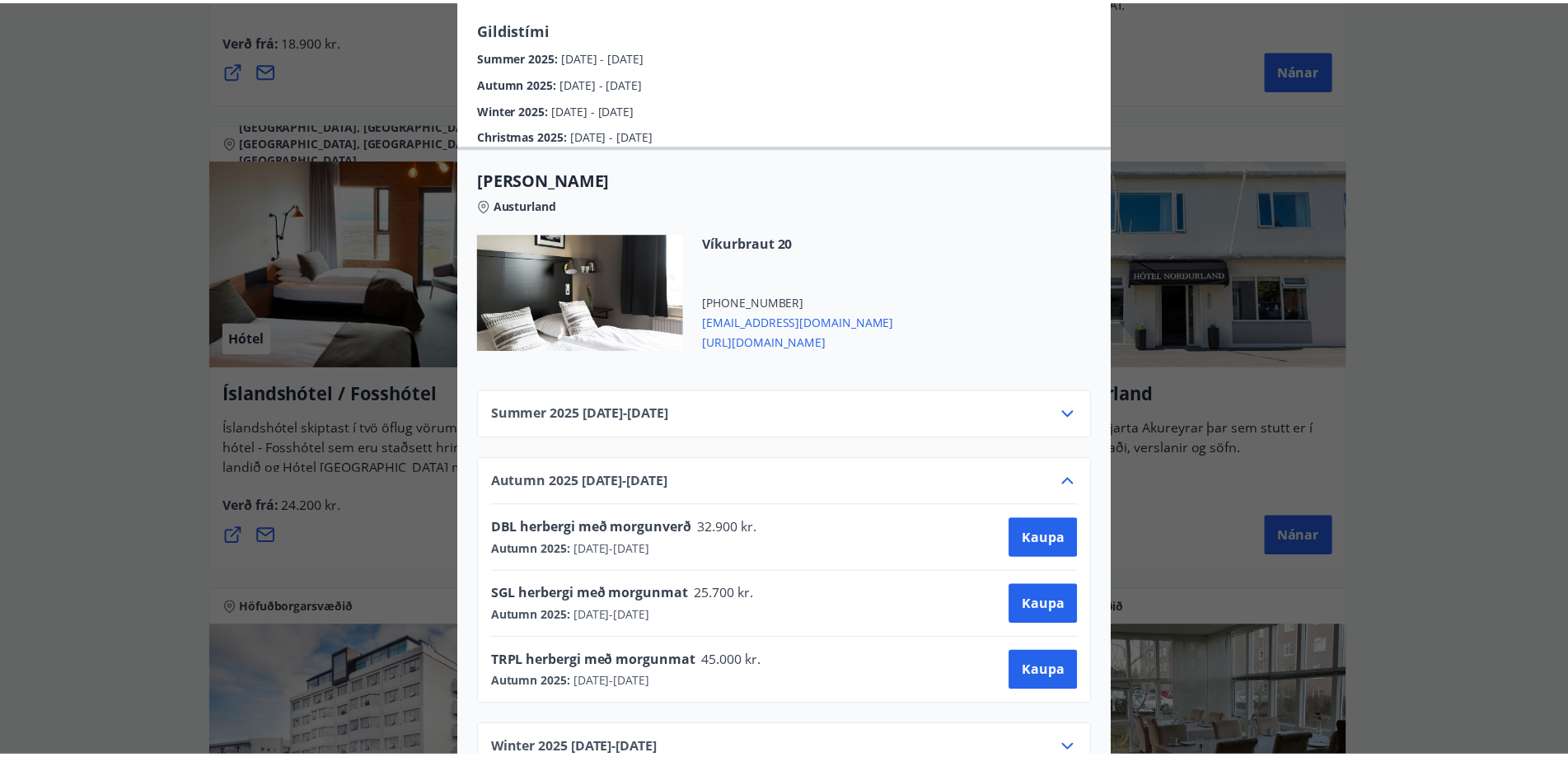
scroll to position [0, 0]
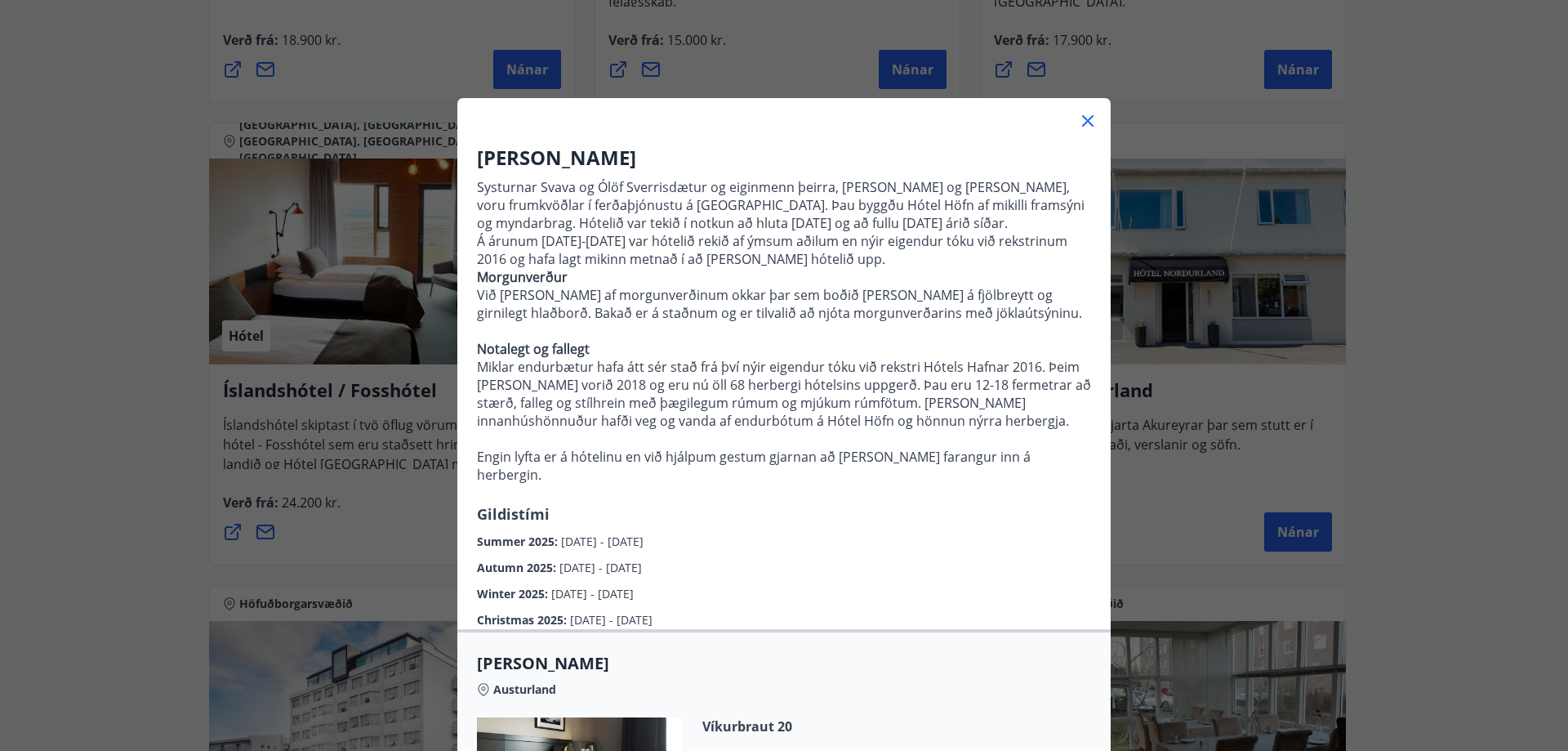
click at [1088, 142] on div "Hótel Höfn Systurnar Svava og Ólöf Sverrisdætur og eiginmenn þeirra, [PERSON_NA…" at bounding box center [784, 734] width 654 height 1208
click at [1081, 126] on icon at bounding box center [1088, 121] width 19 height 19
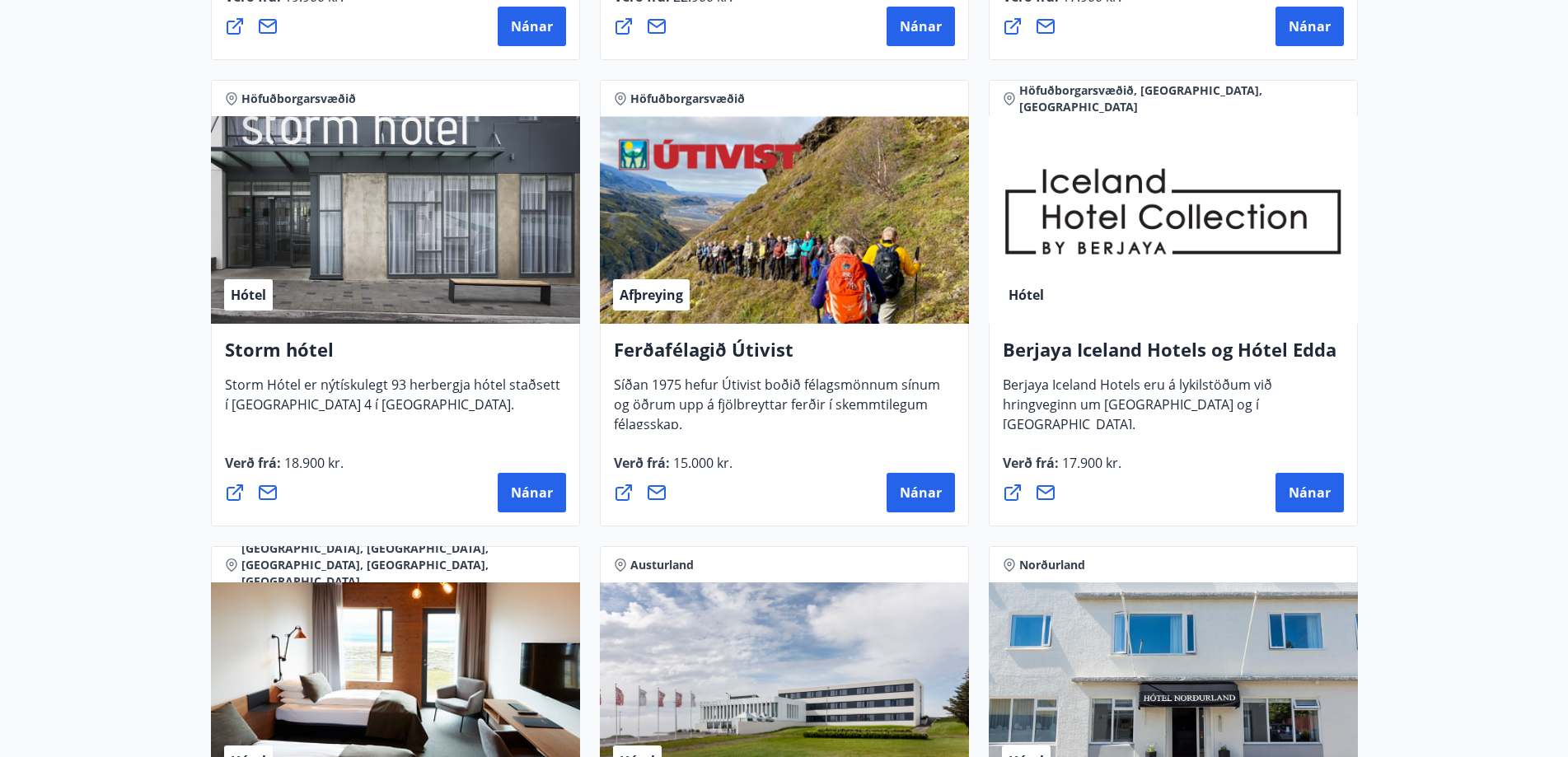
scroll to position [1566, 0]
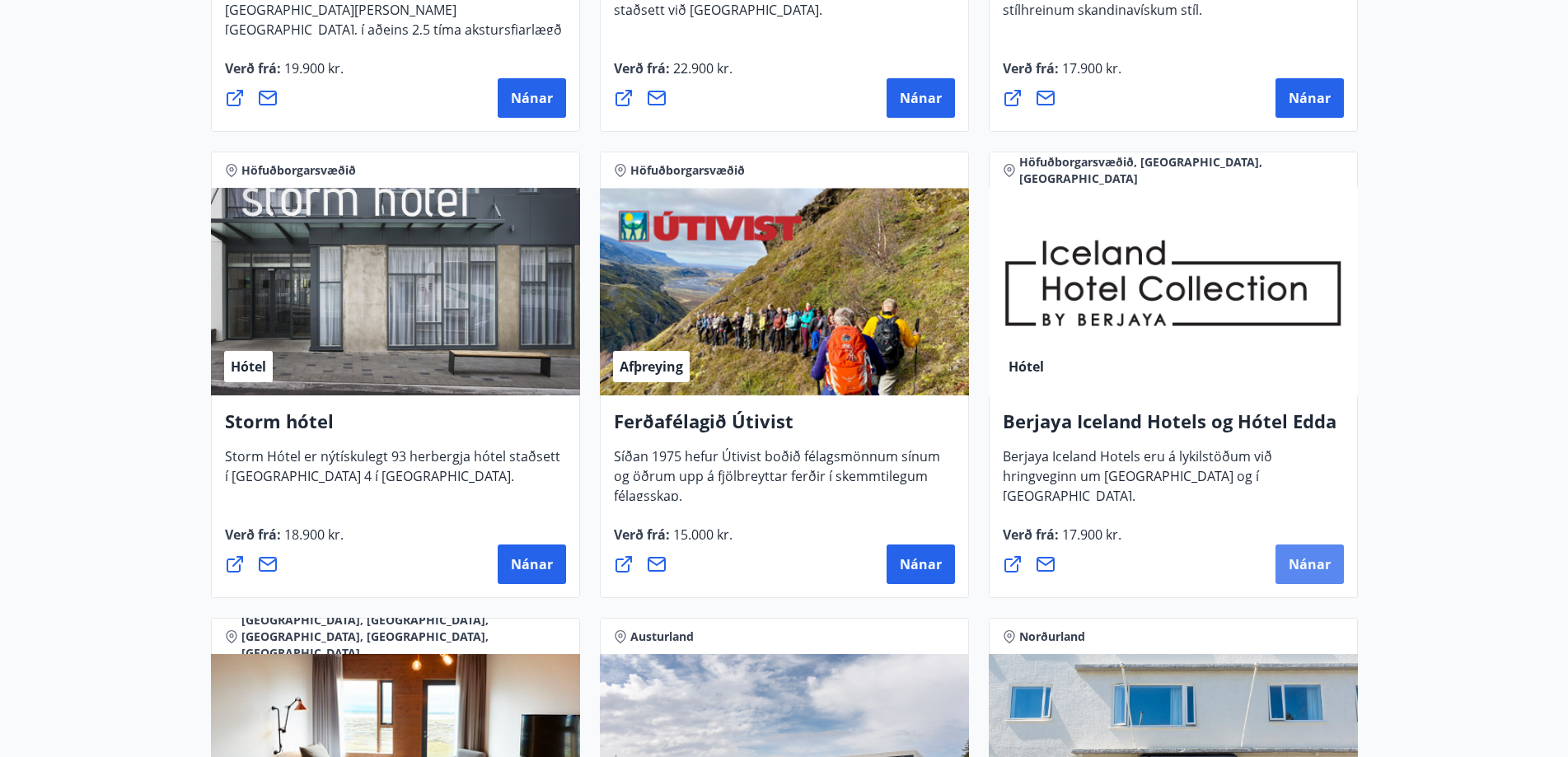
click at [1306, 556] on span "Nánar" at bounding box center [1309, 564] width 42 height 18
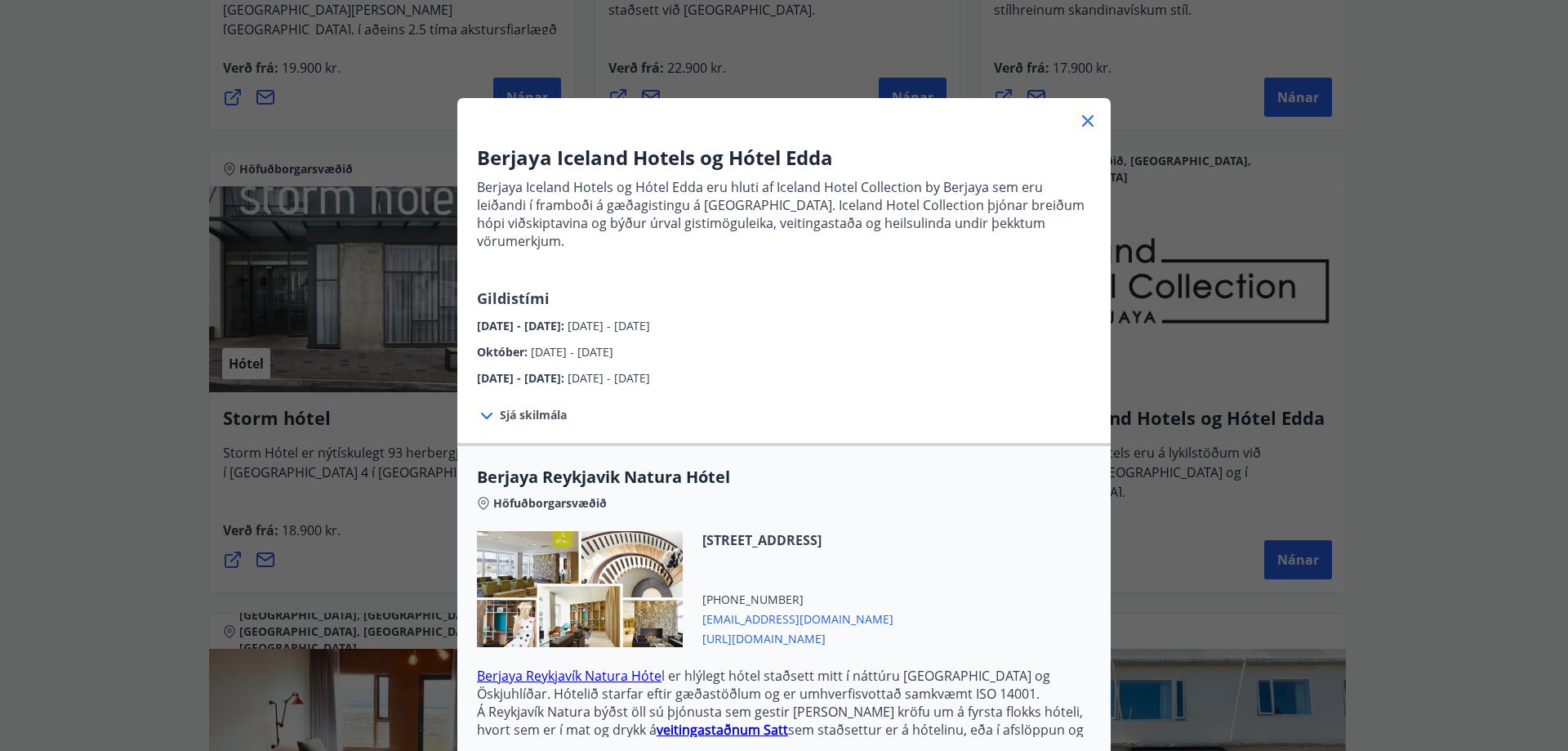
click at [851, 628] on span "[URL][DOMAIN_NAME]" at bounding box center [797, 637] width 191 height 19
click at [1081, 123] on icon at bounding box center [1088, 121] width 19 height 19
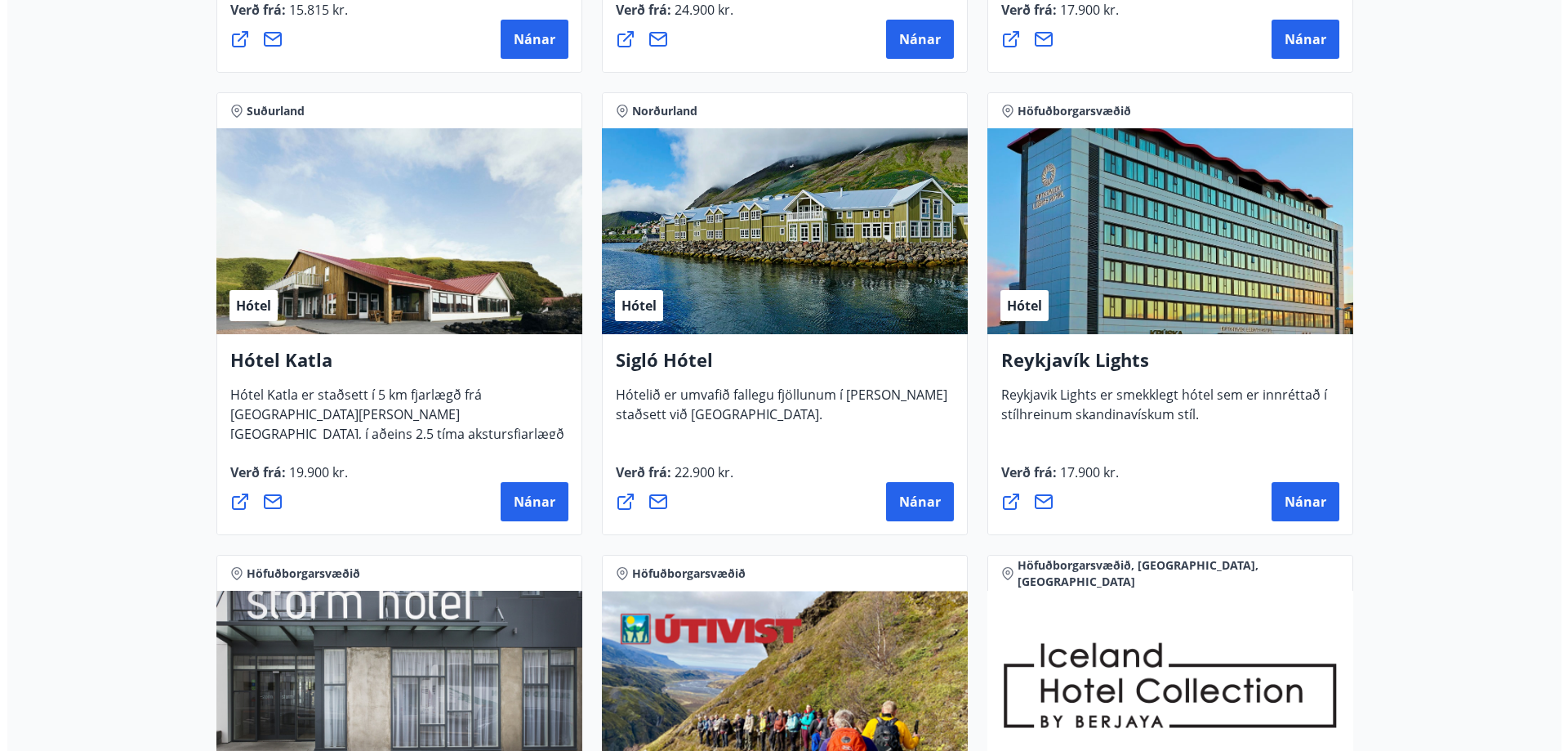
scroll to position [1062, 0]
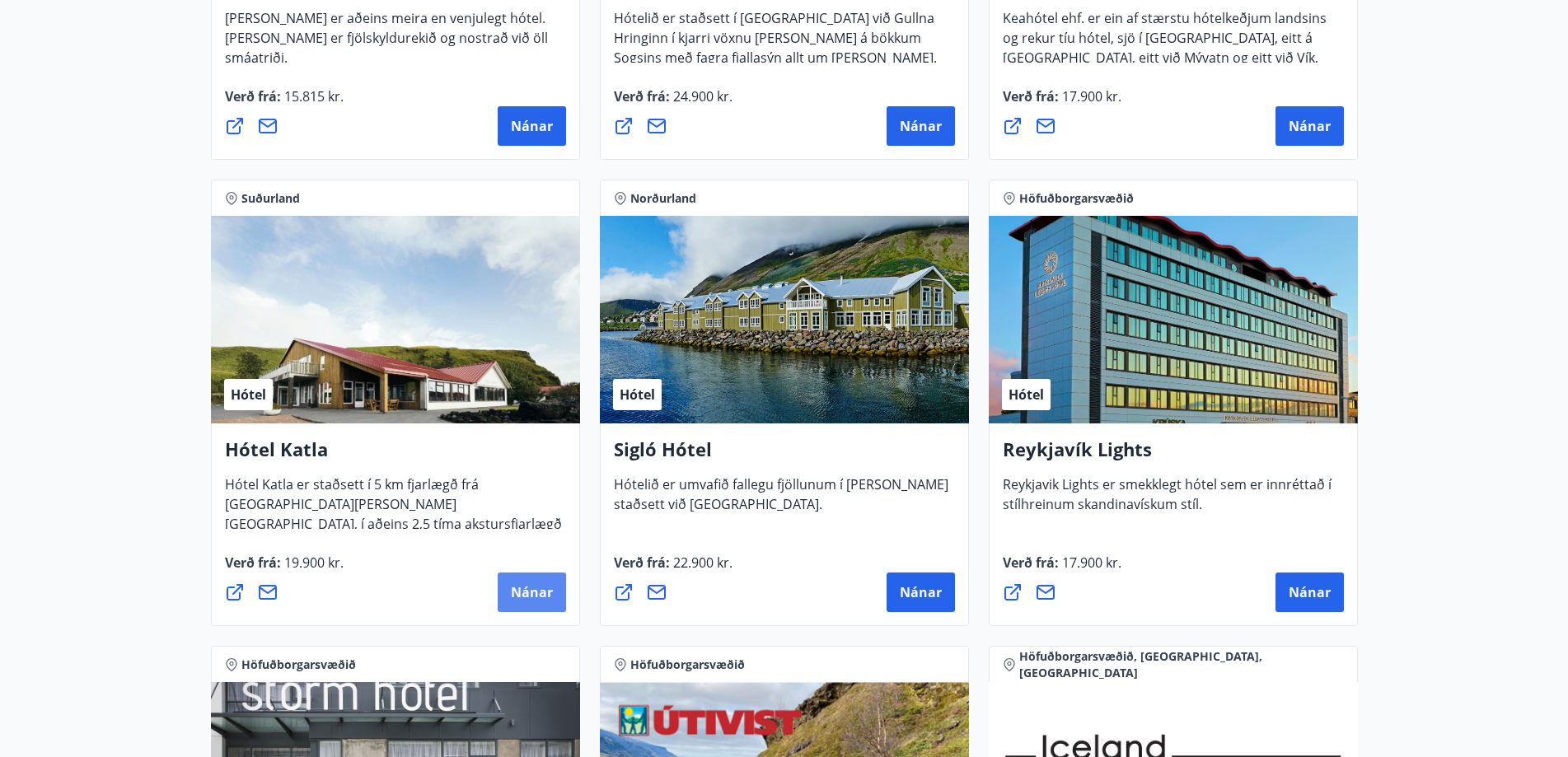
click at [530, 594] on span "Nánar" at bounding box center [532, 592] width 42 height 18
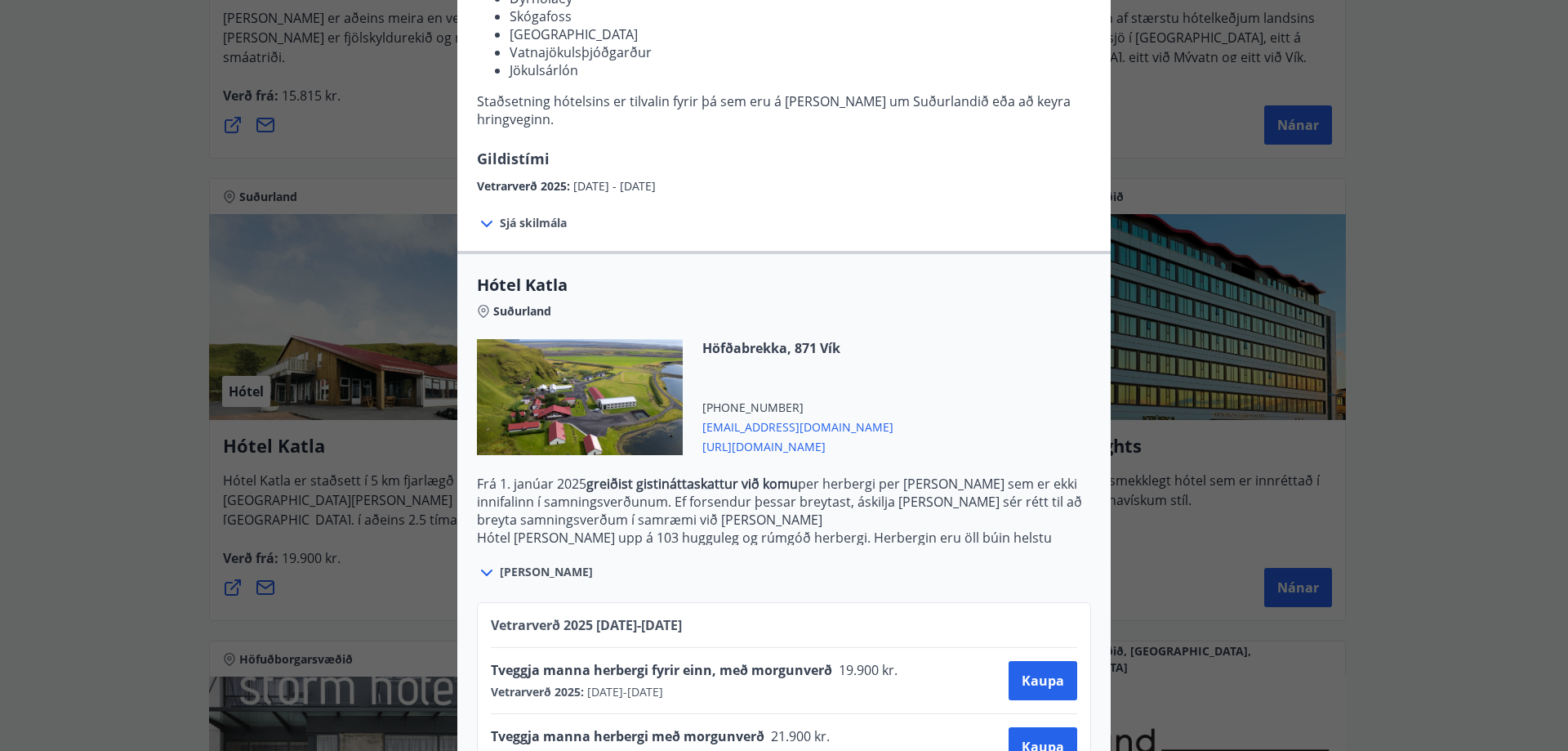
scroll to position [373, 0]
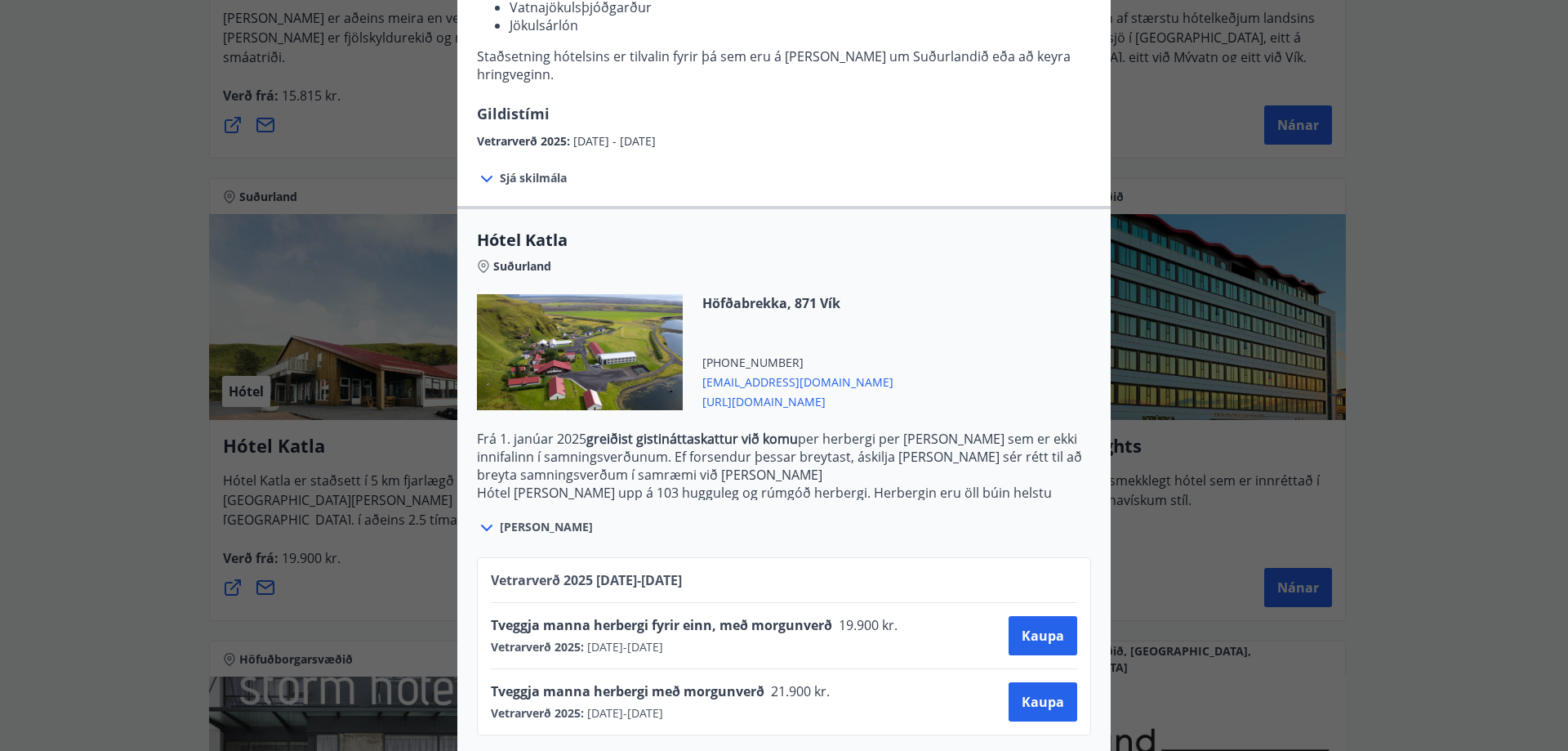
click at [329, 515] on div "Hótel Katla Fyrir bókanir og frekari upplýsingar vinsamlegast sendið póst á net…" at bounding box center [784, 376] width 1568 height 751
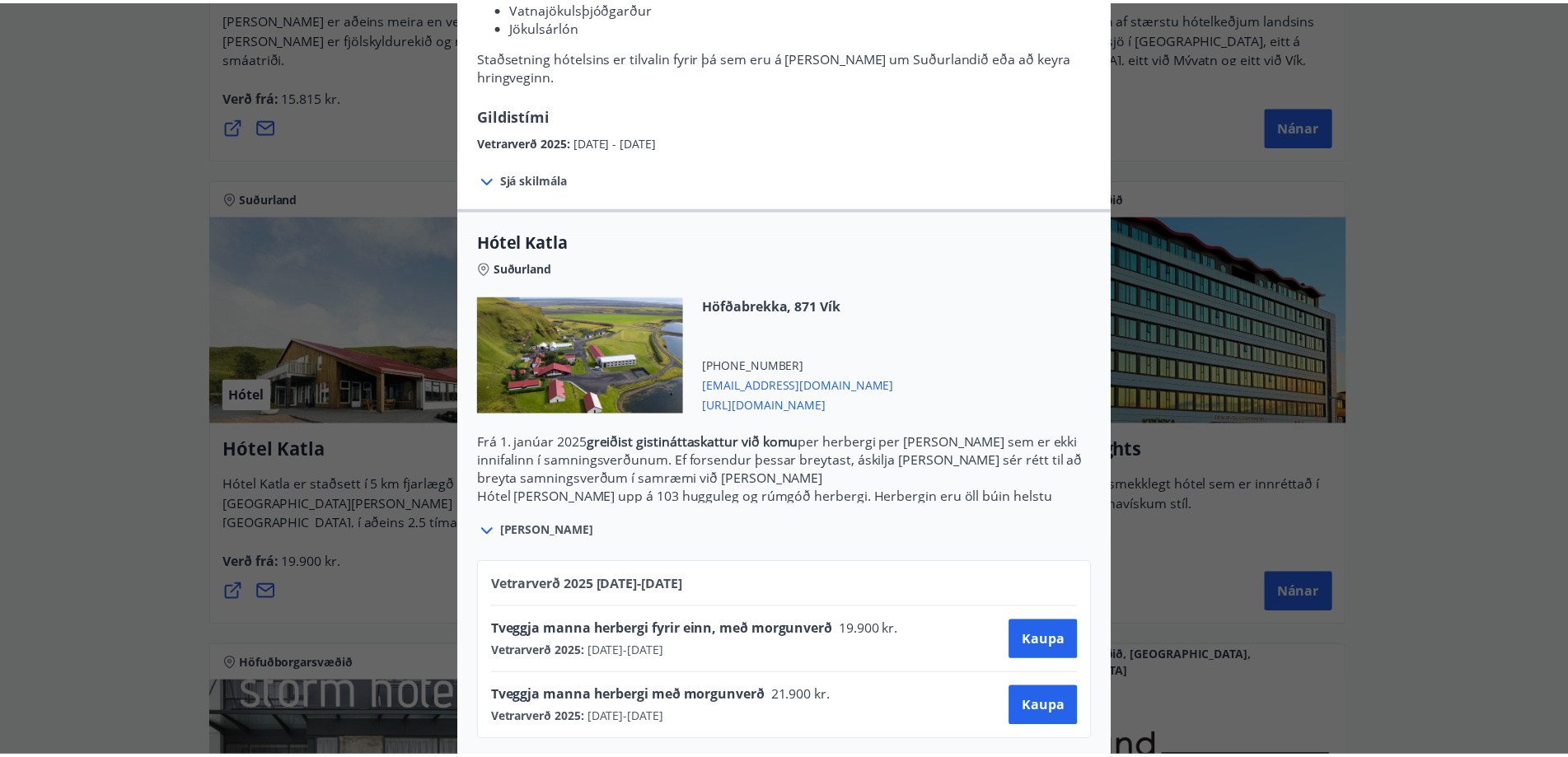
scroll to position [0, 0]
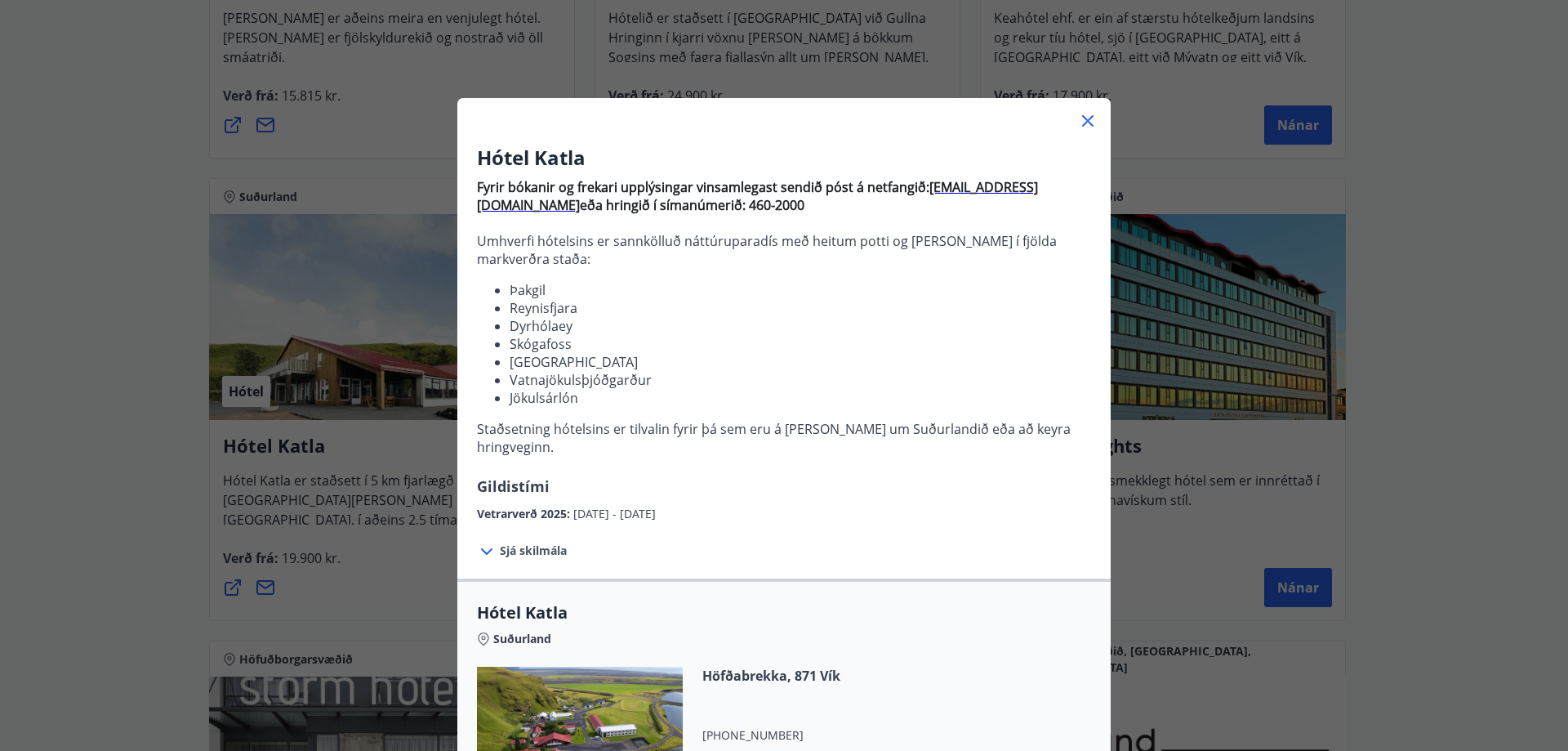
click at [1084, 119] on icon at bounding box center [1088, 121] width 19 height 19
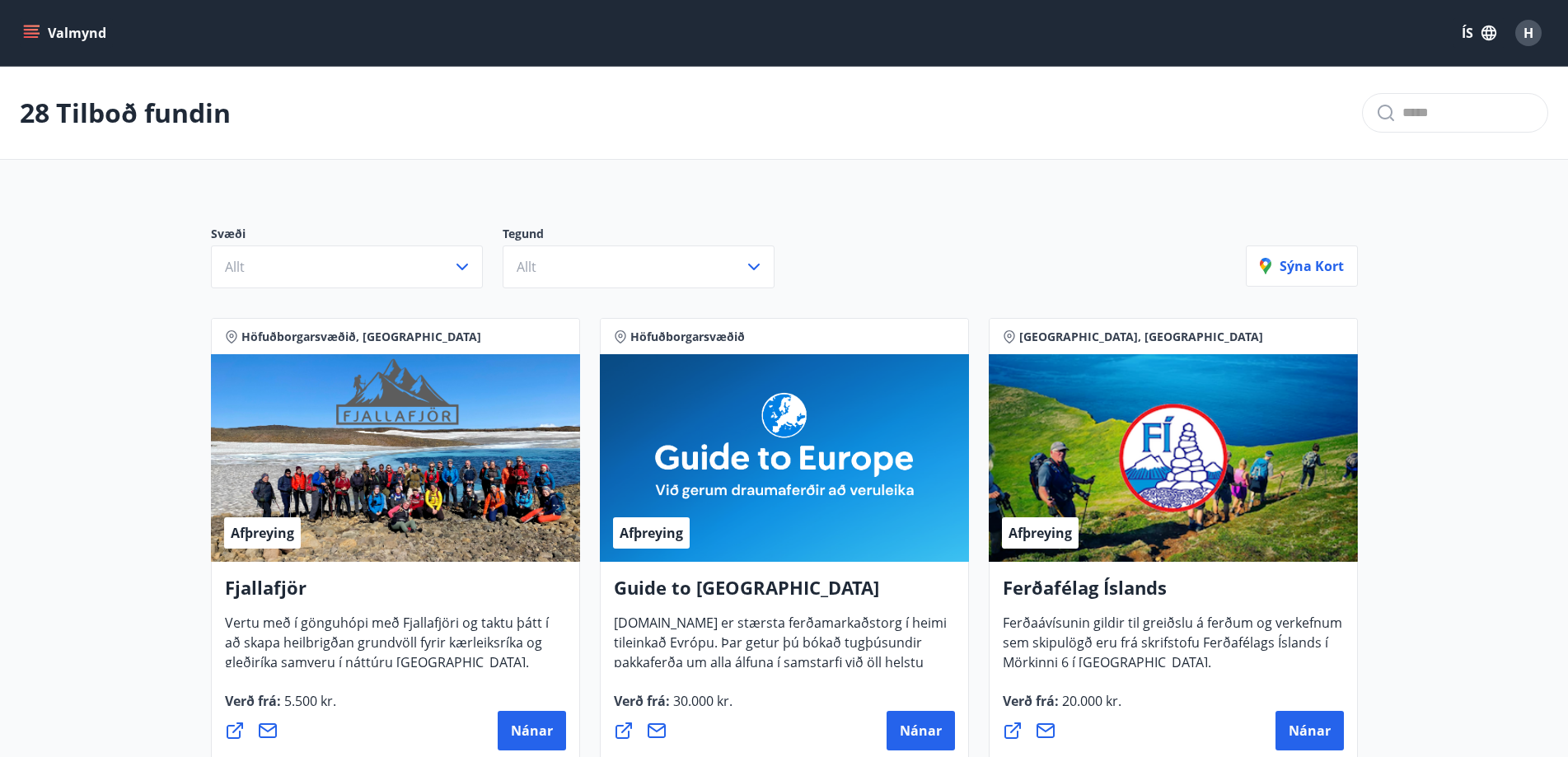
click at [60, 37] on button "Valmynd" at bounding box center [66, 32] width 93 height 29
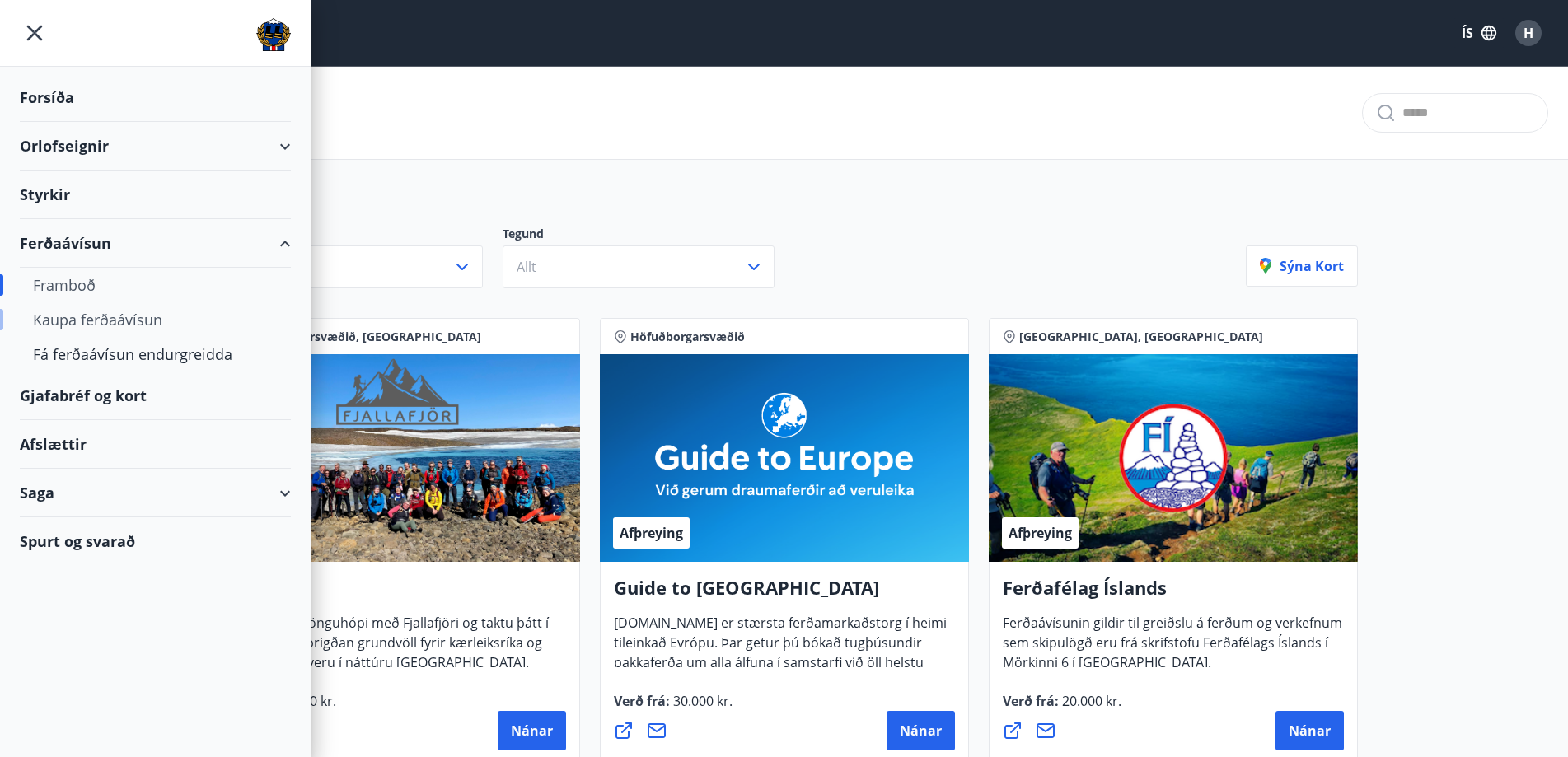
click at [93, 324] on div "Kaupa ferðaávísun" at bounding box center [155, 319] width 244 height 35
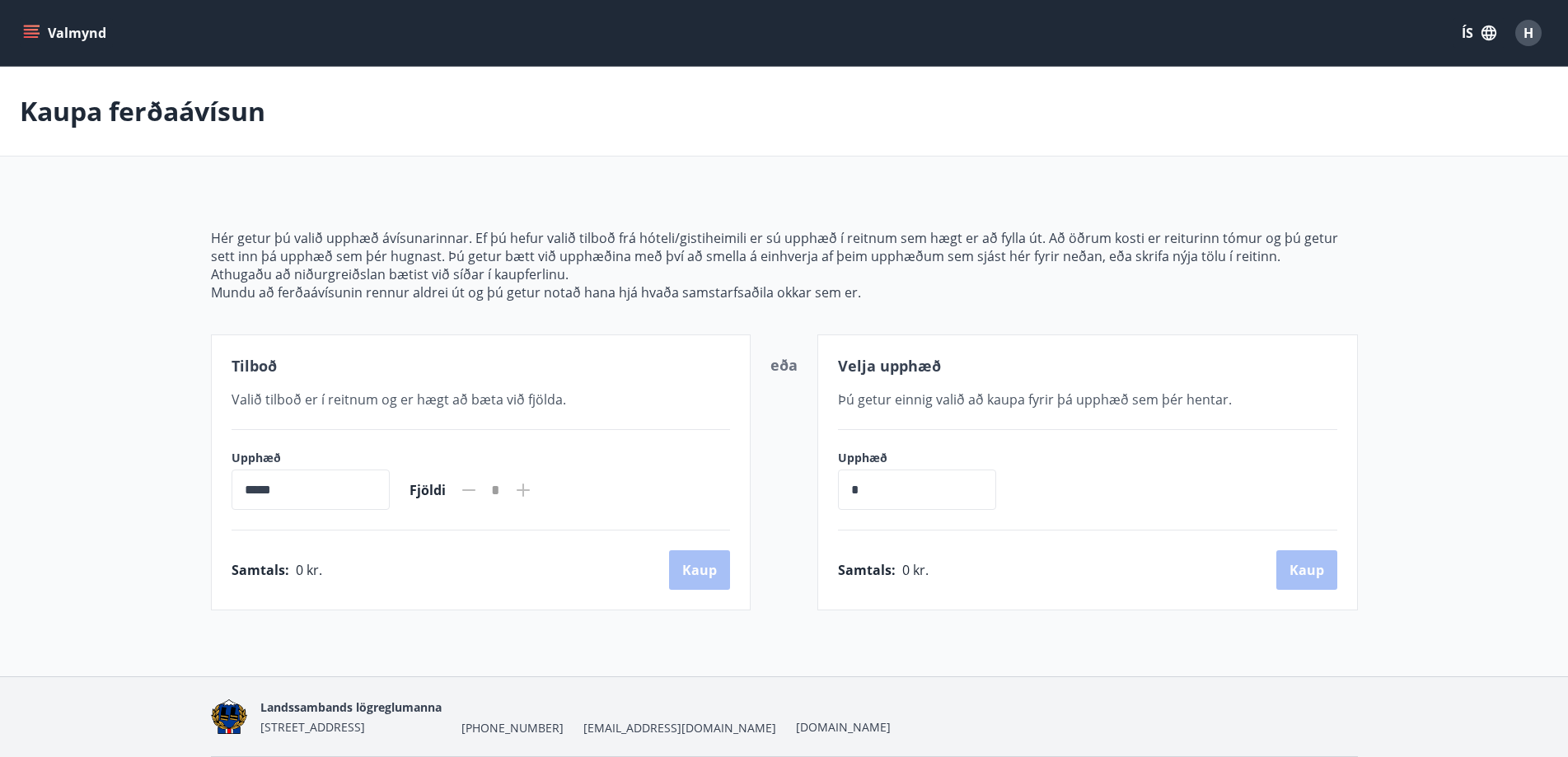
click at [50, 28] on button "Valmynd" at bounding box center [66, 32] width 93 height 29
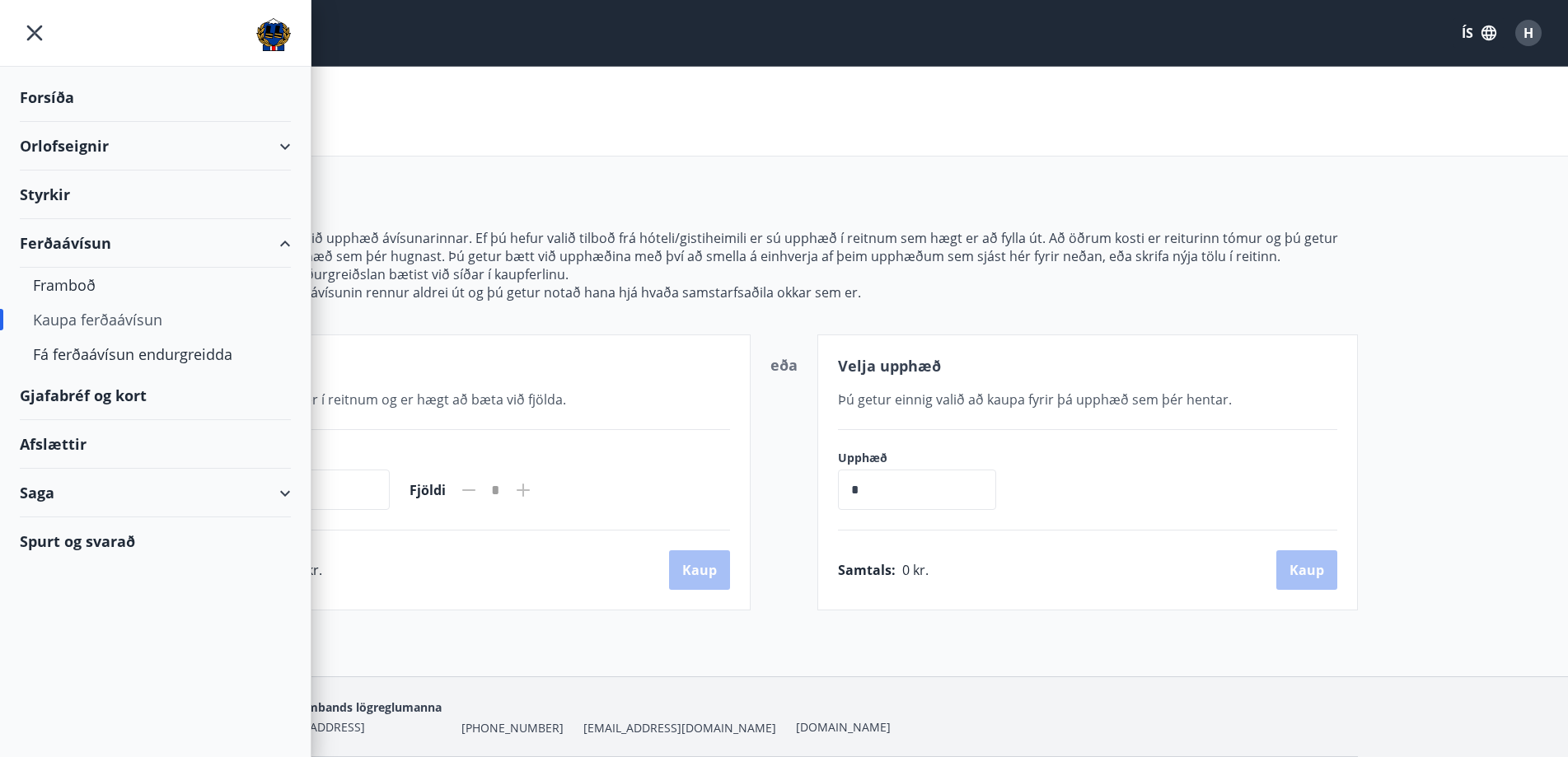
click at [134, 391] on div "Gjafabréf og kort" at bounding box center [155, 395] width 271 height 49
click at [402, 291] on p "Mundu að ferðaávísunin rennur aldrei út og þú getur notað hana hjá hvaða samsta…" at bounding box center [784, 292] width 1148 height 18
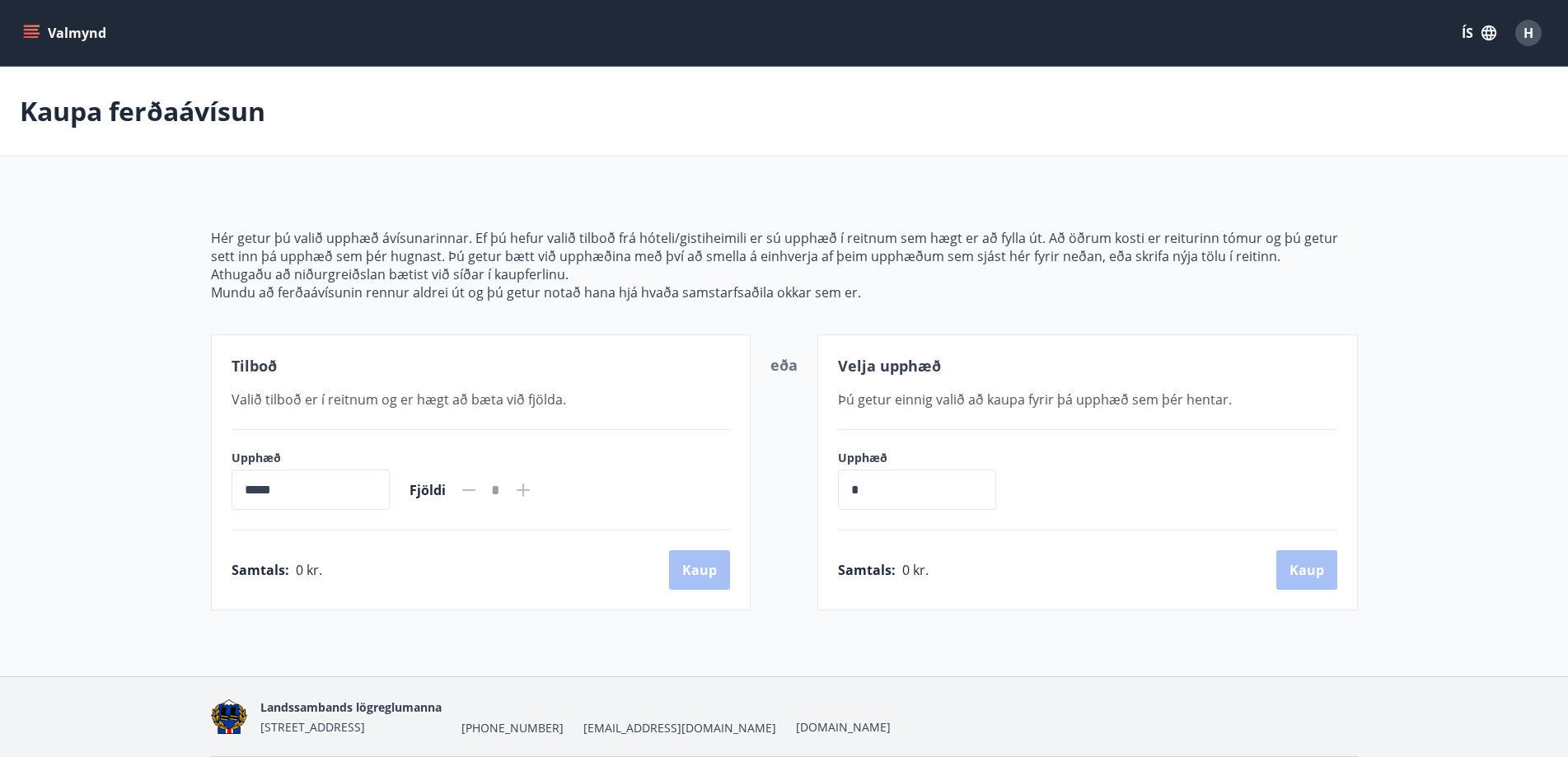
click at [22, 32] on button "Valmynd" at bounding box center [66, 32] width 93 height 29
click at [596, 243] on p "Hér getur þú valið upphæð ávísunarinnar. Ef þú hefur valið tilboð frá hóteli/gi…" at bounding box center [784, 247] width 1148 height 36
